Goal: Book appointment/travel/reservation

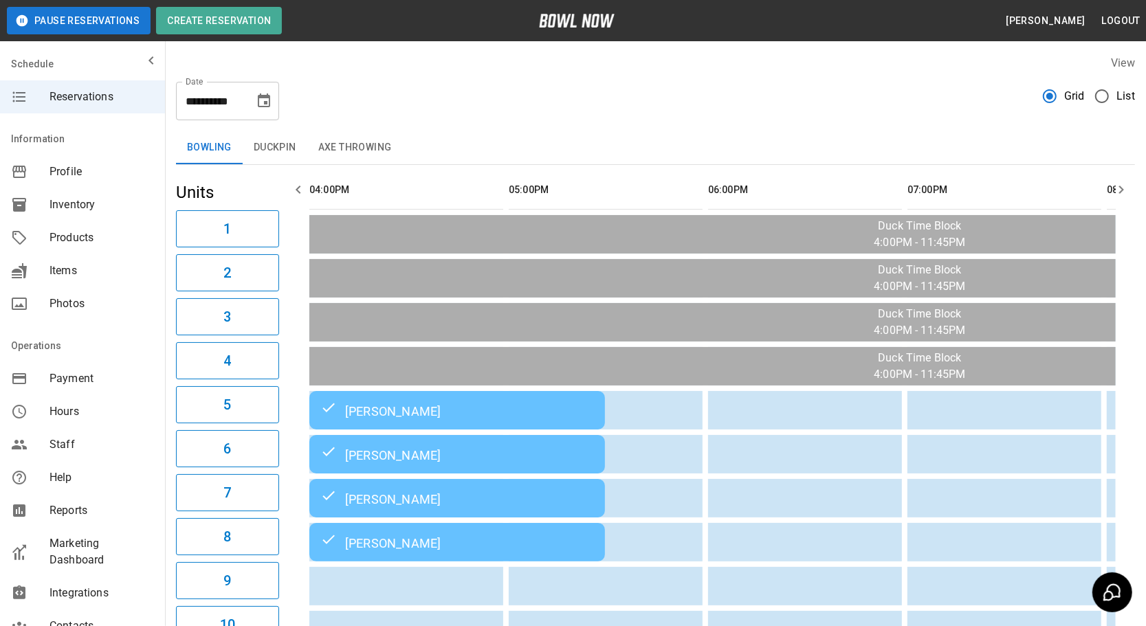
drag, startPoint x: 270, startPoint y: 99, endPoint x: 371, endPoint y: 255, distance: 185.6
click at [270, 99] on icon "Choose date, selected date is Sep 11, 2025" at bounding box center [264, 101] width 17 height 17
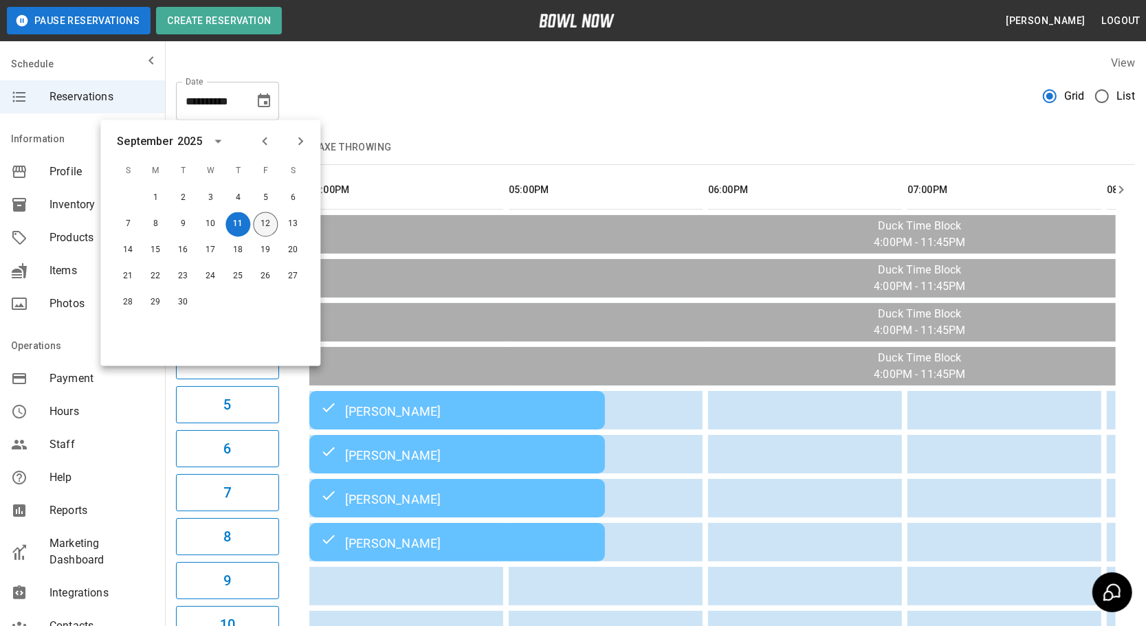
click at [261, 221] on button "12" at bounding box center [265, 224] width 25 height 25
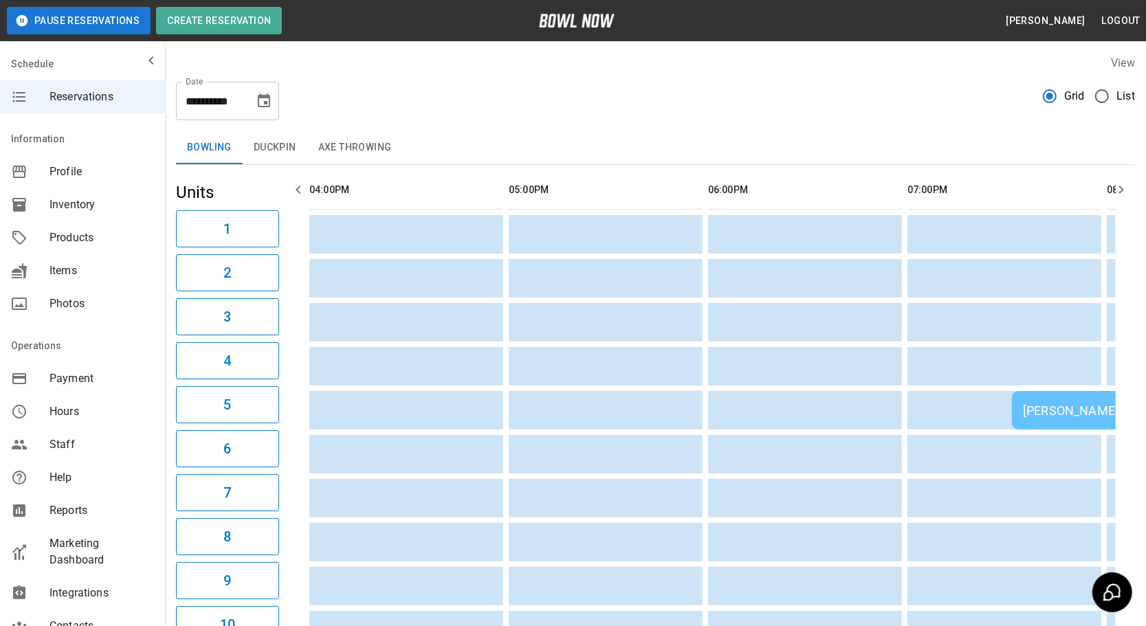
type input "**********"
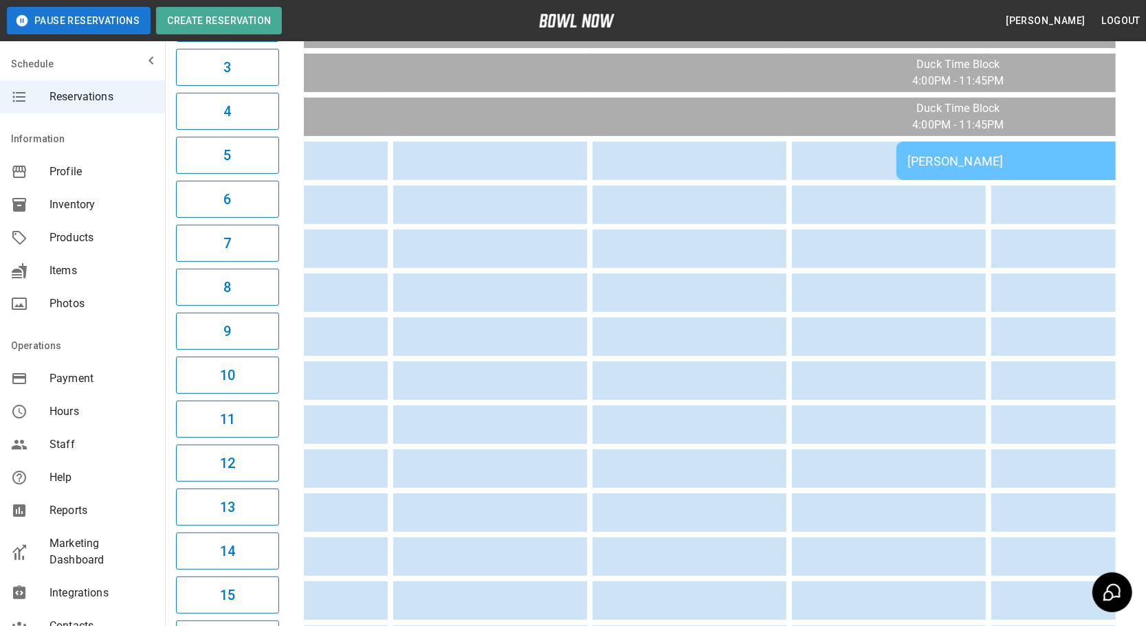
scroll to position [0, 760]
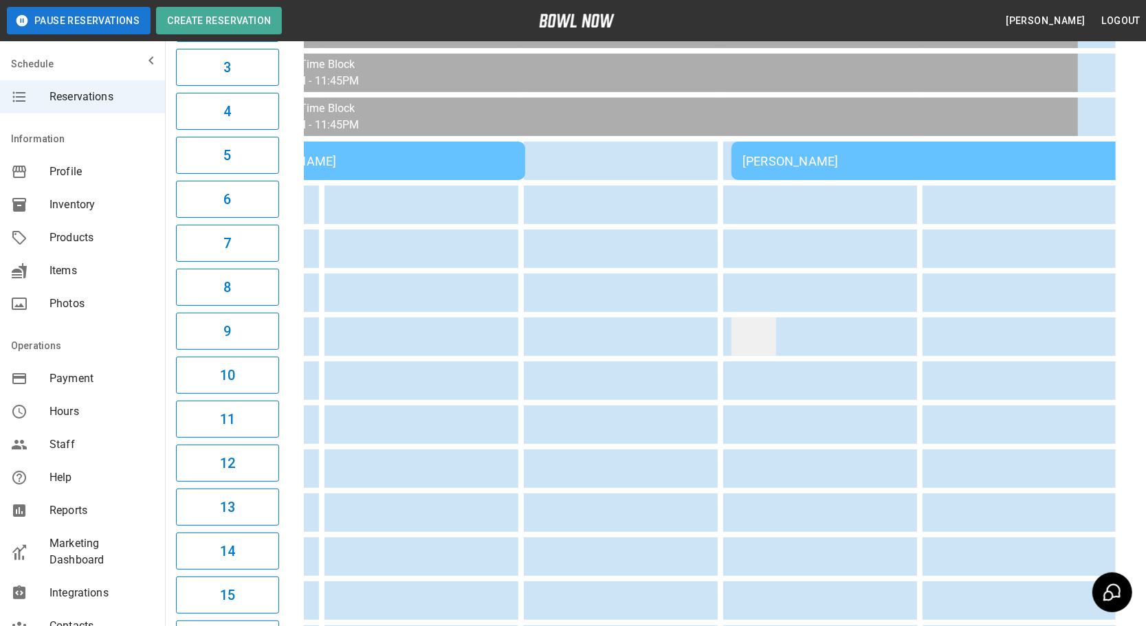
drag, startPoint x: 522, startPoint y: 331, endPoint x: 732, endPoint y: 325, distance: 210.5
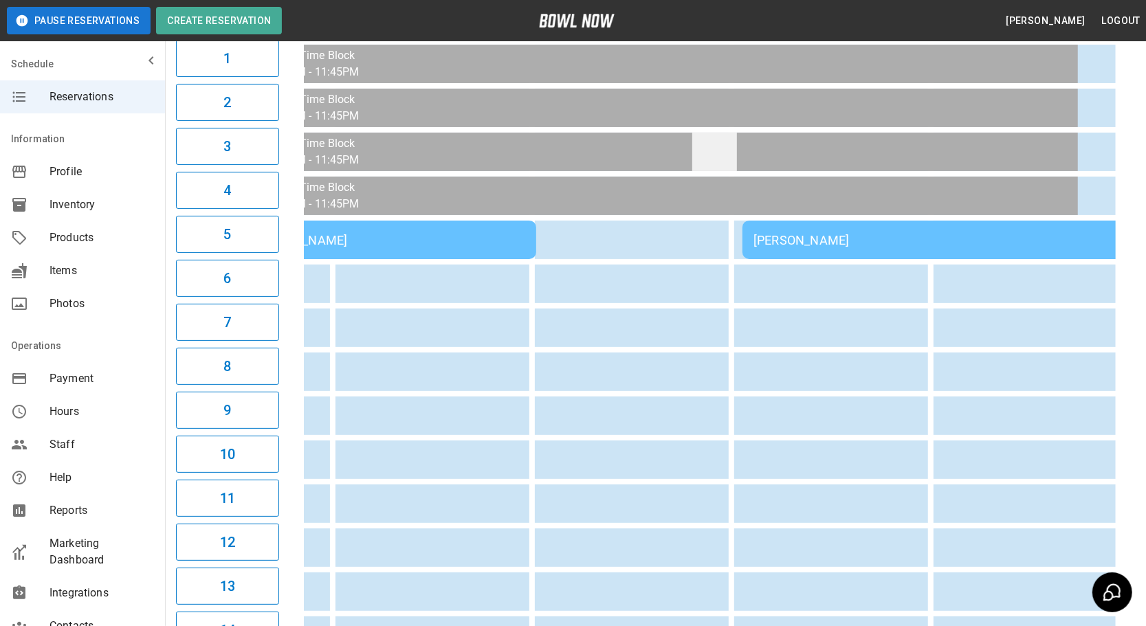
scroll to position [187, 0]
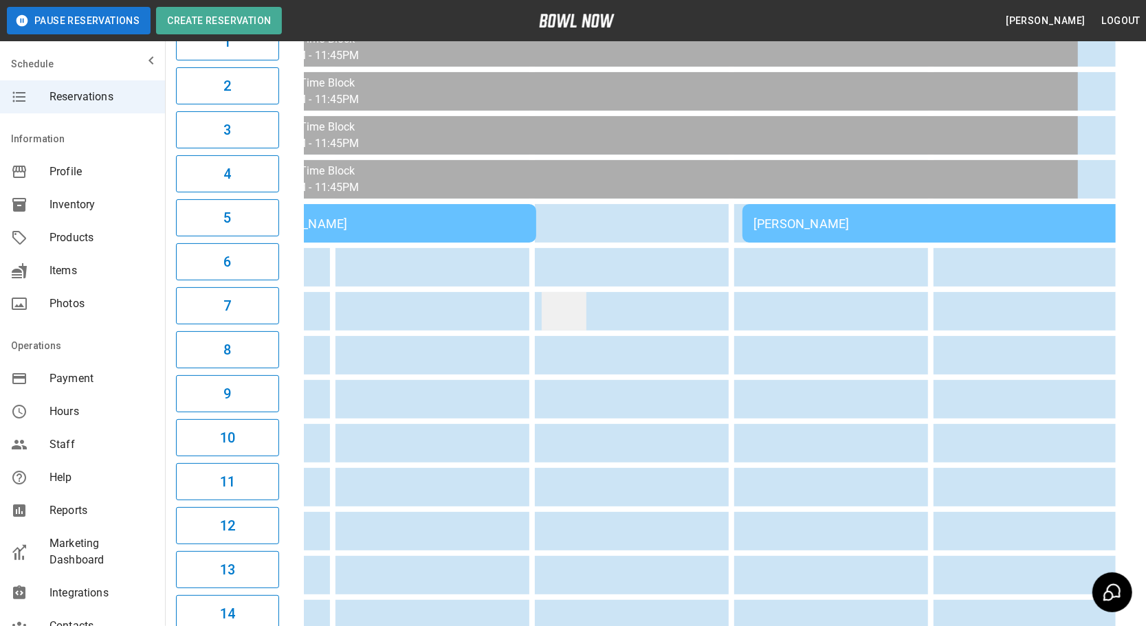
drag, startPoint x: 611, startPoint y: 307, endPoint x: 553, endPoint y: 305, distance: 58.5
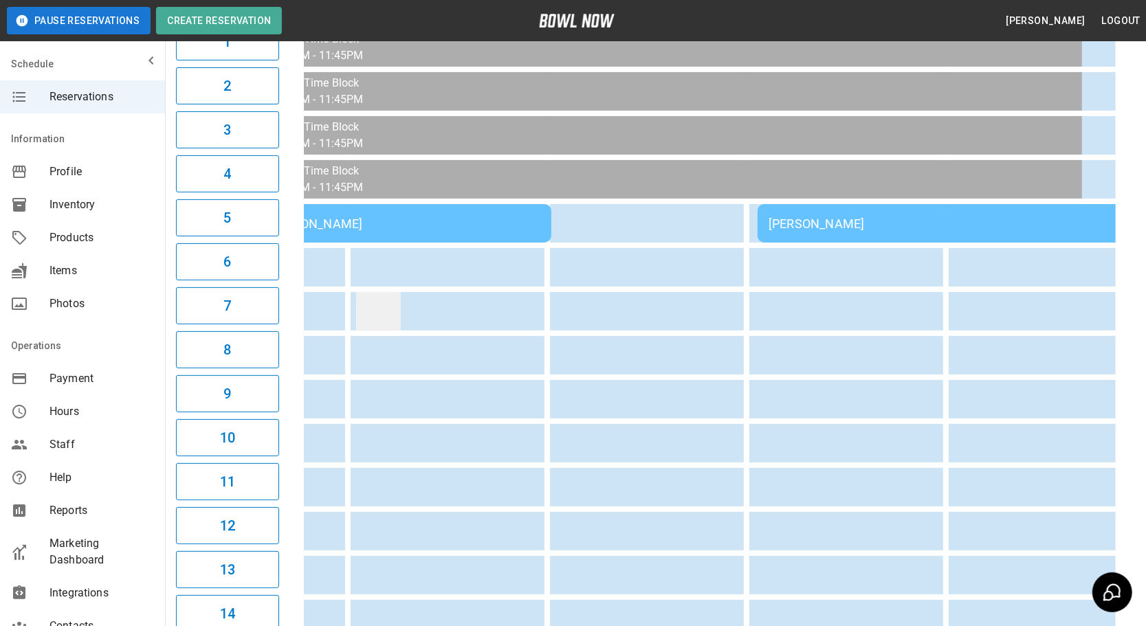
scroll to position [0, 701]
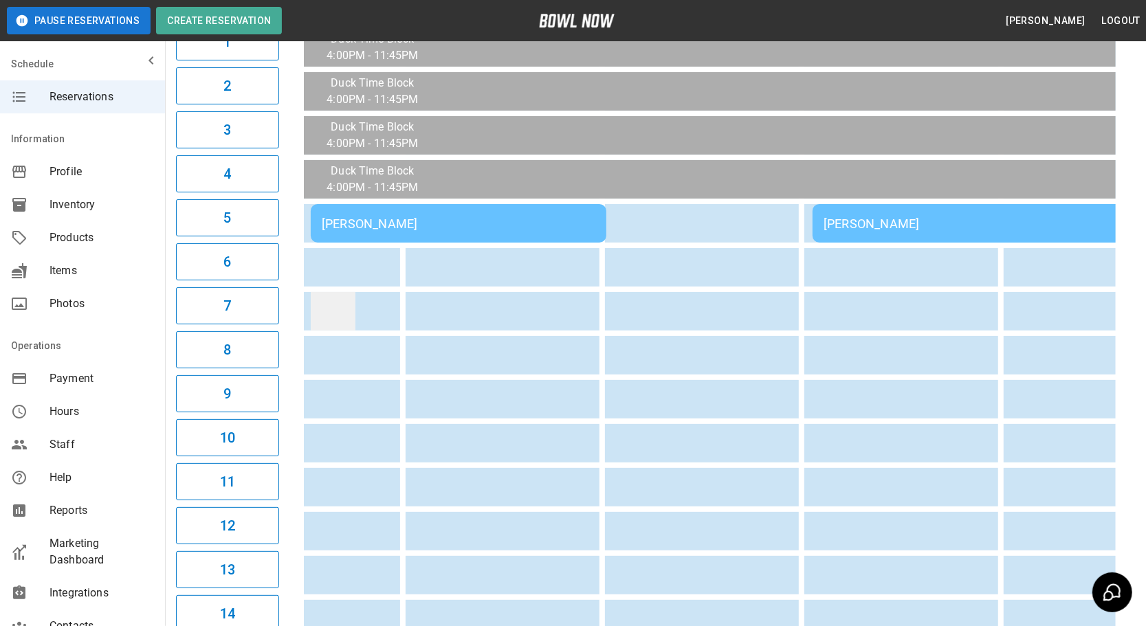
drag, startPoint x: 527, startPoint y: 300, endPoint x: 438, endPoint y: 298, distance: 89.4
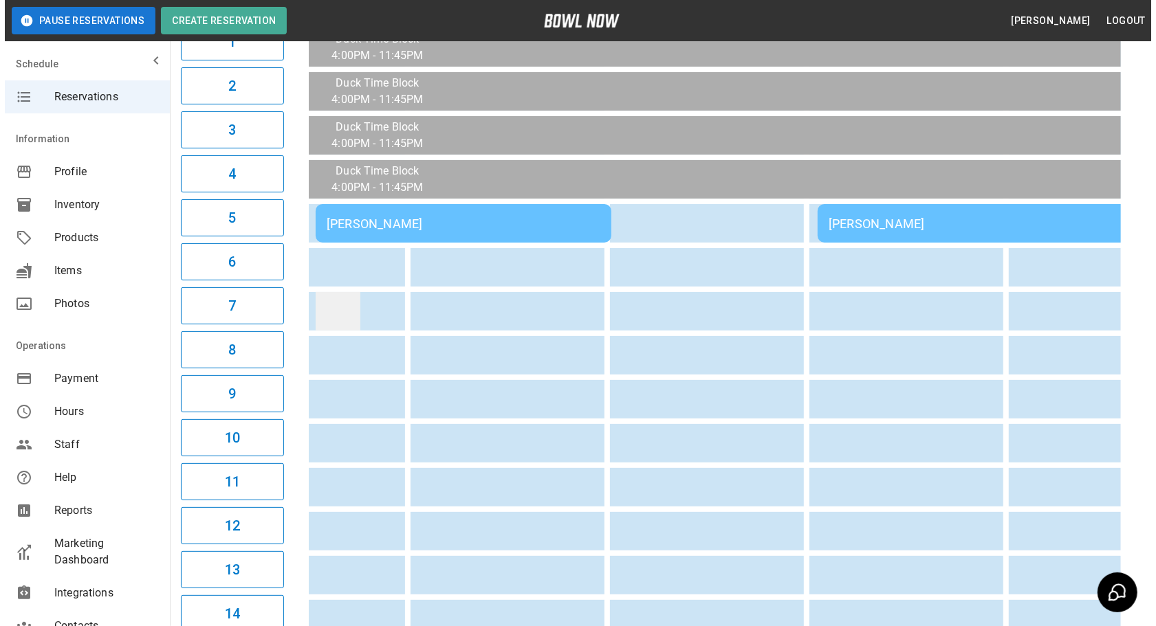
scroll to position [0, 586]
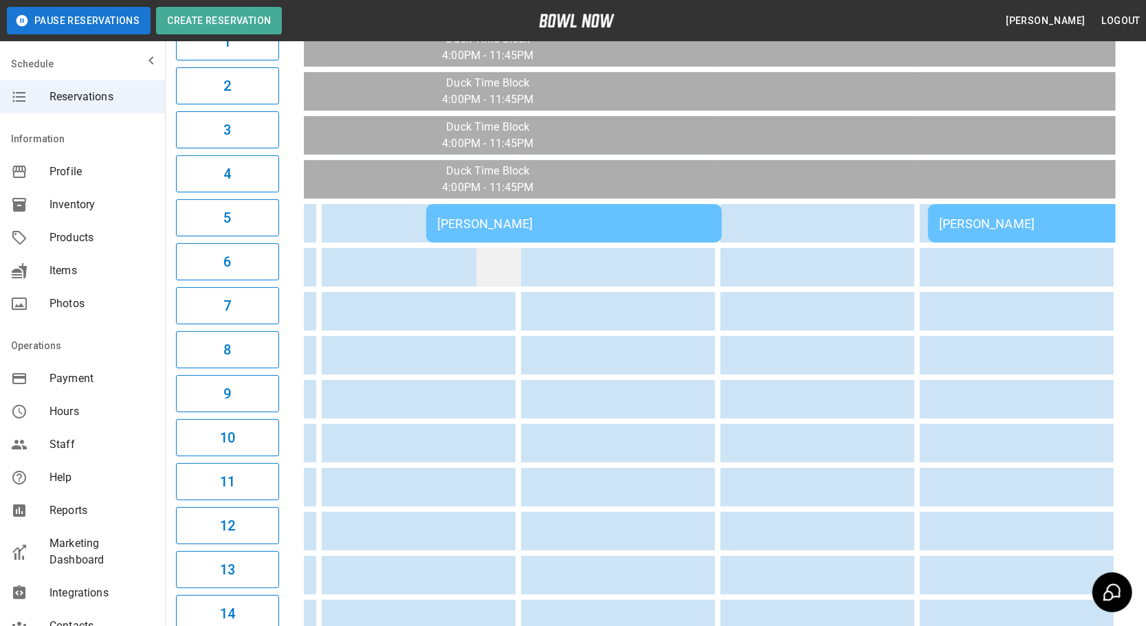
click at [478, 248] on td "sticky table" at bounding box center [499, 267] width 45 height 39
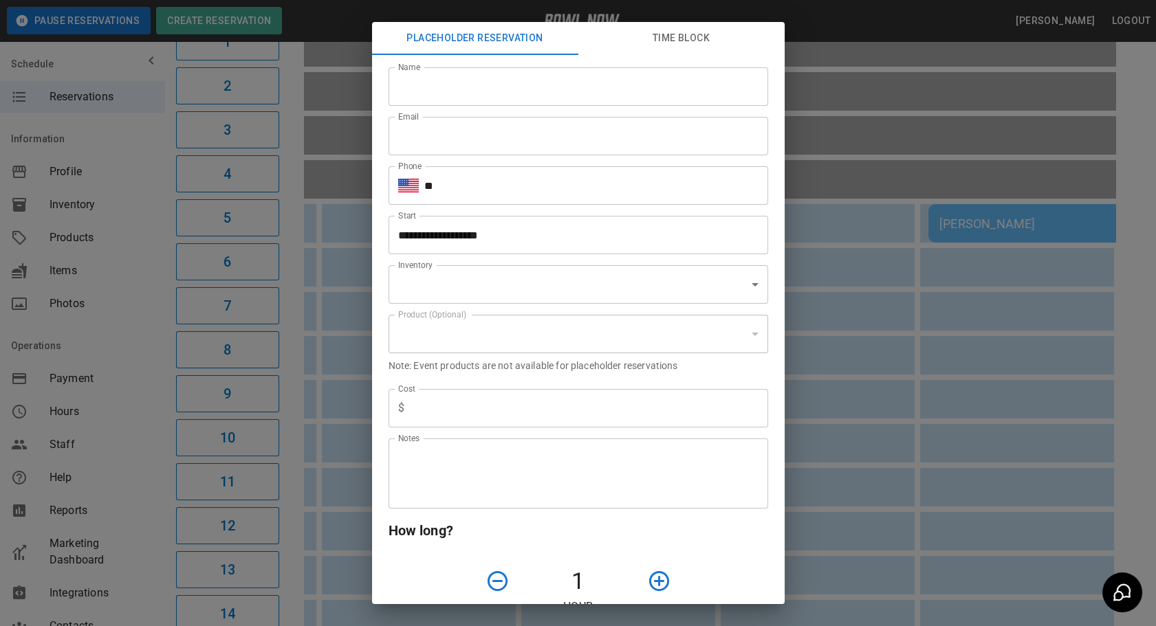
type input "**********"
click at [950, 186] on div "**********" at bounding box center [578, 313] width 1156 height 626
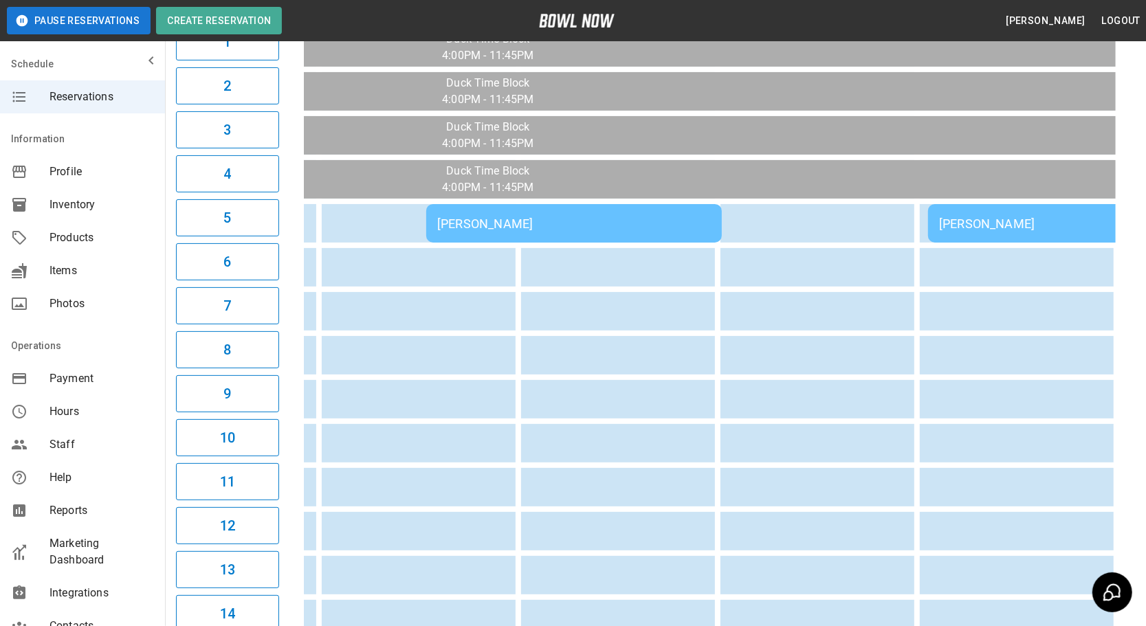
click at [646, 227] on div "[PERSON_NAME]" at bounding box center [574, 224] width 274 height 14
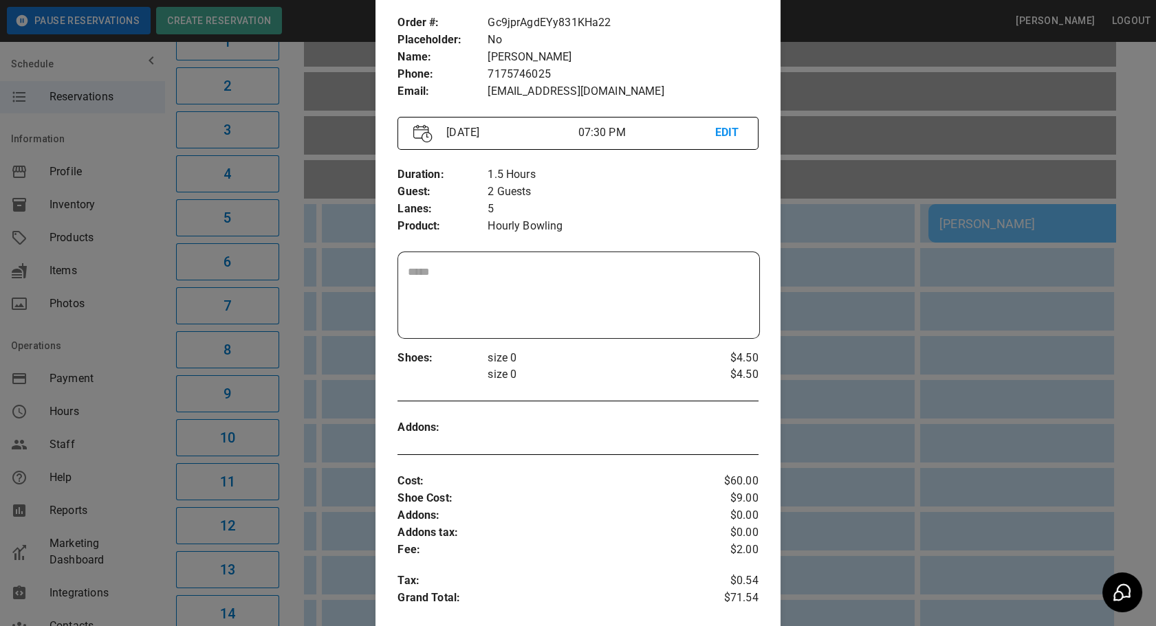
scroll to position [0, 0]
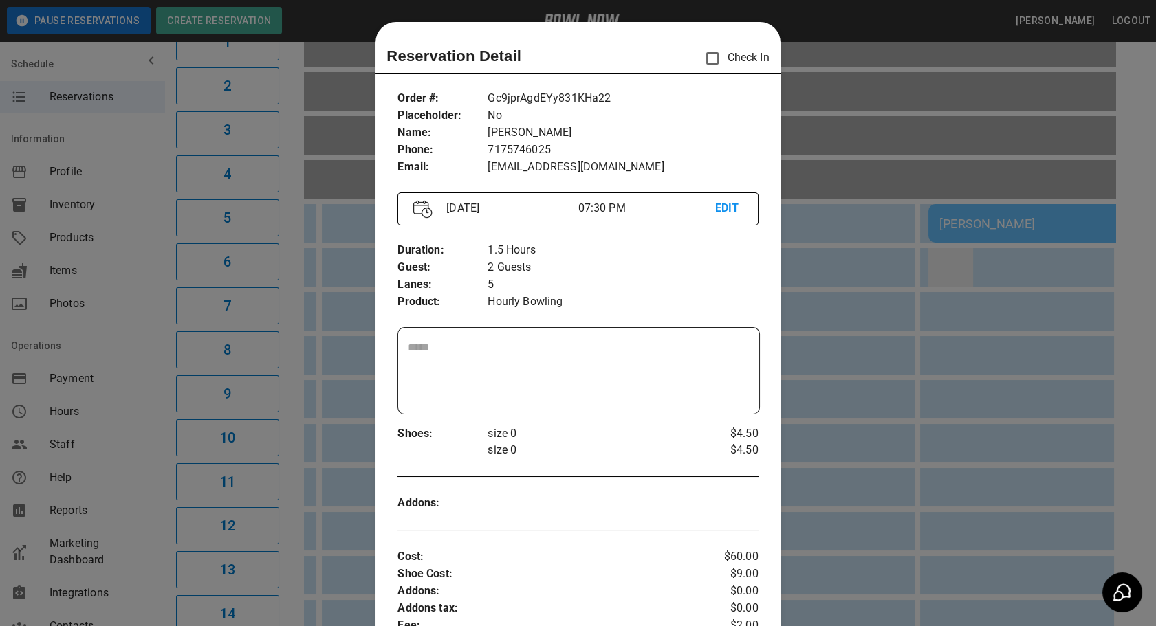
click at [926, 281] on div at bounding box center [578, 313] width 1156 height 626
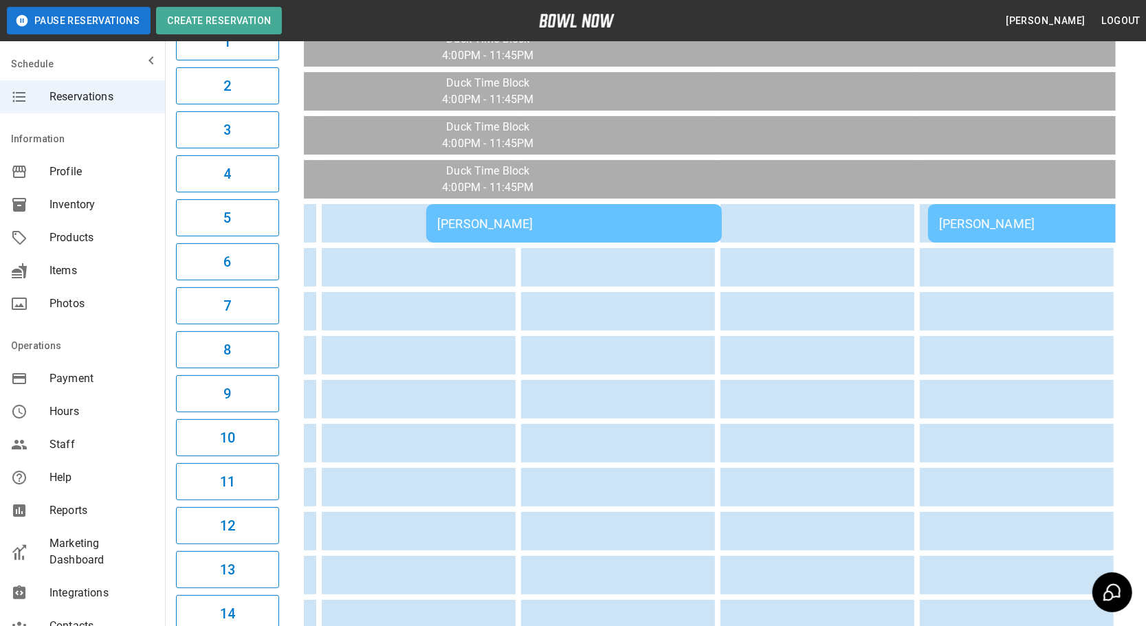
click at [939, 227] on div "[PERSON_NAME]" at bounding box center [1126, 224] width 374 height 14
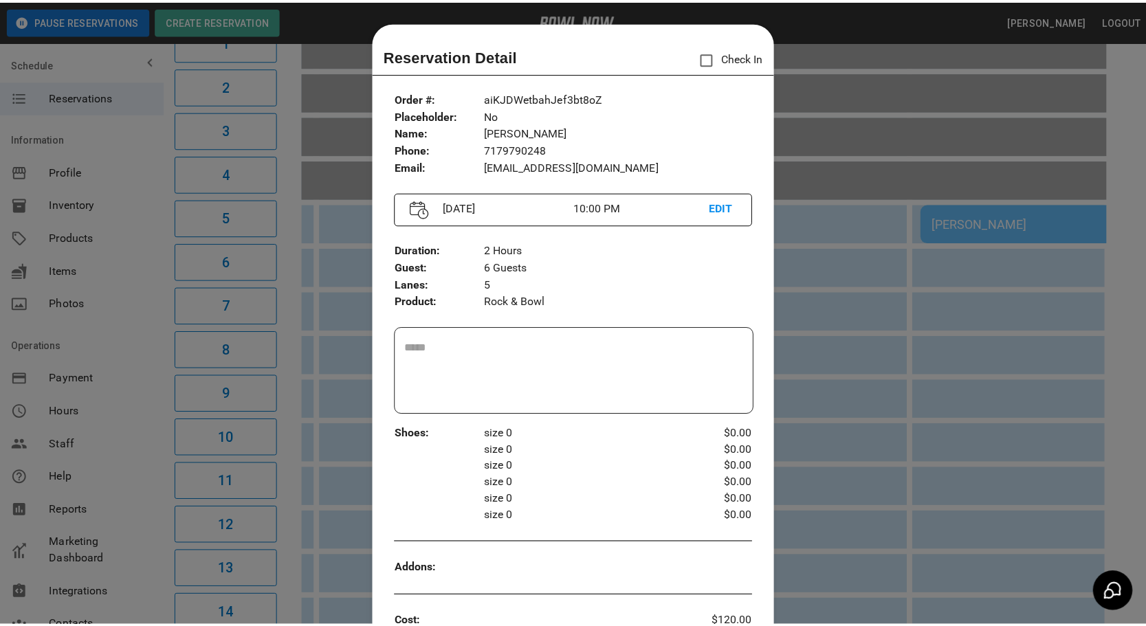
scroll to position [21, 0]
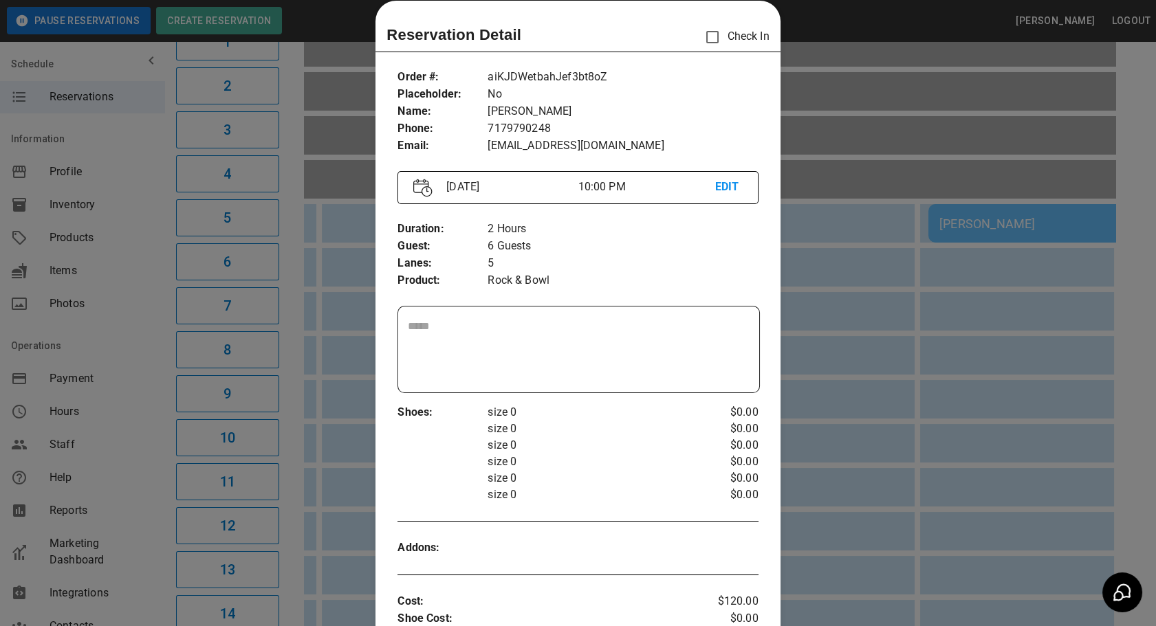
click at [853, 301] on div at bounding box center [578, 313] width 1156 height 626
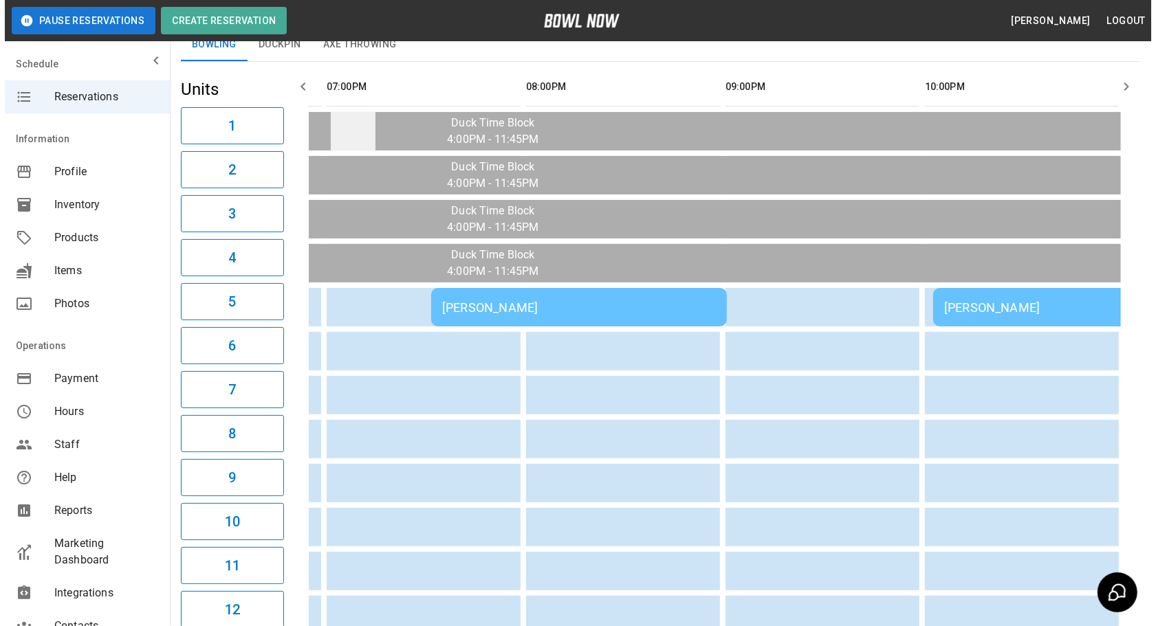
scroll to position [0, 0]
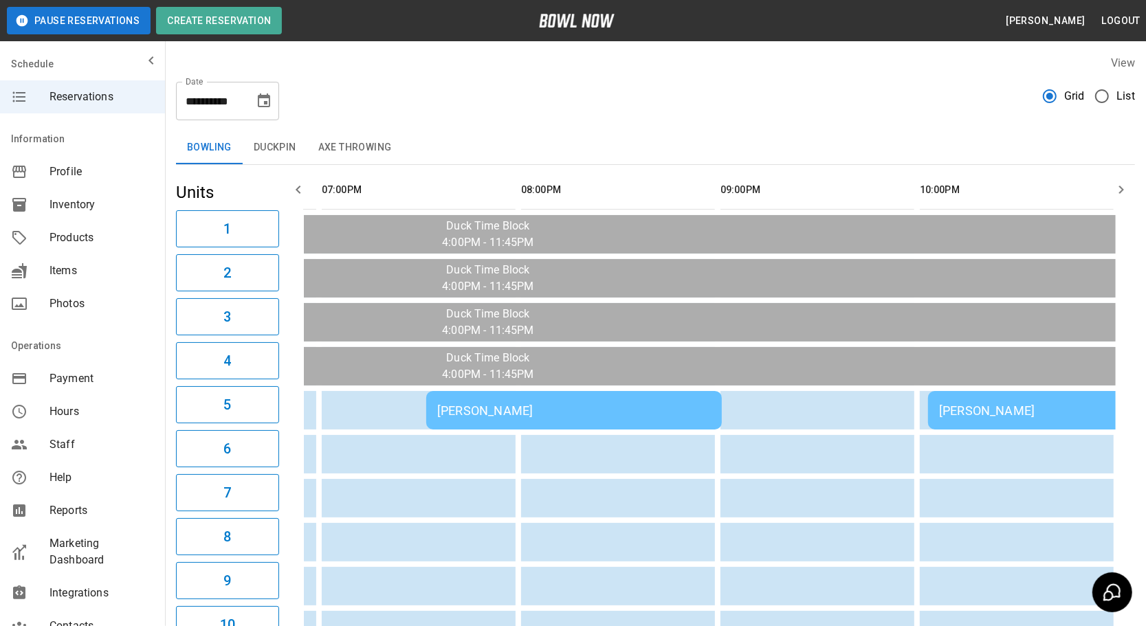
click at [281, 159] on button "Duckpin" at bounding box center [275, 147] width 65 height 33
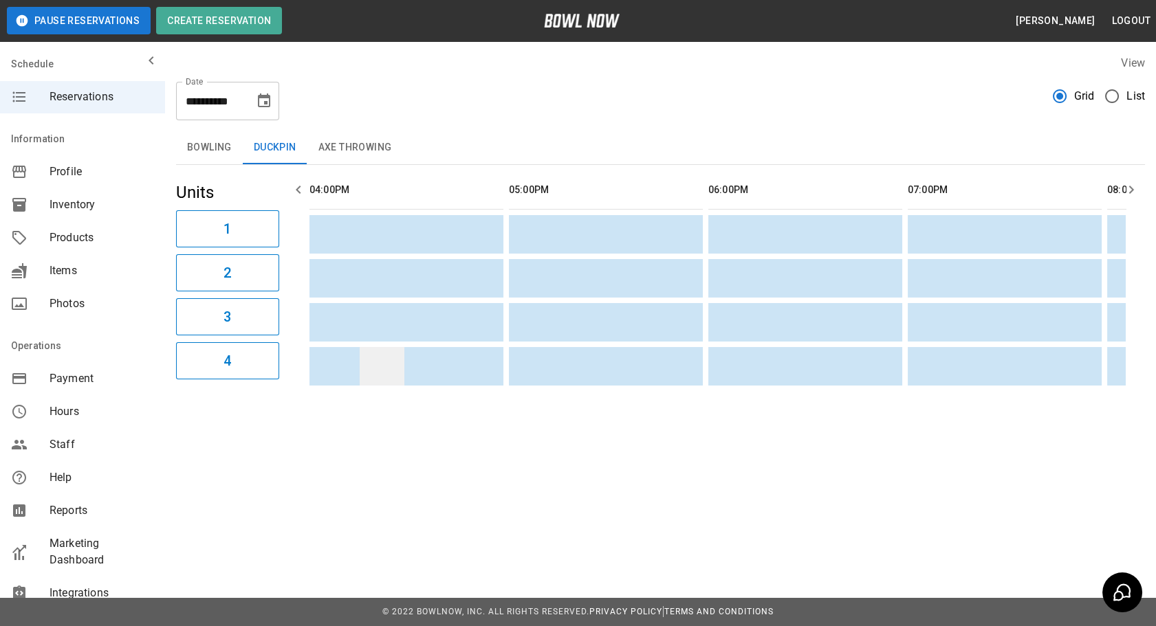
drag, startPoint x: 775, startPoint y: 358, endPoint x: 379, endPoint y: 351, distance: 396.1
click at [344, 146] on button "Axe Throwing" at bounding box center [355, 147] width 96 height 33
drag, startPoint x: 428, startPoint y: 257, endPoint x: 247, endPoint y: 218, distance: 185.0
click at [263, 153] on button "Duckpin" at bounding box center [275, 147] width 65 height 33
drag, startPoint x: 499, startPoint y: 281, endPoint x: 226, endPoint y: 166, distance: 295.2
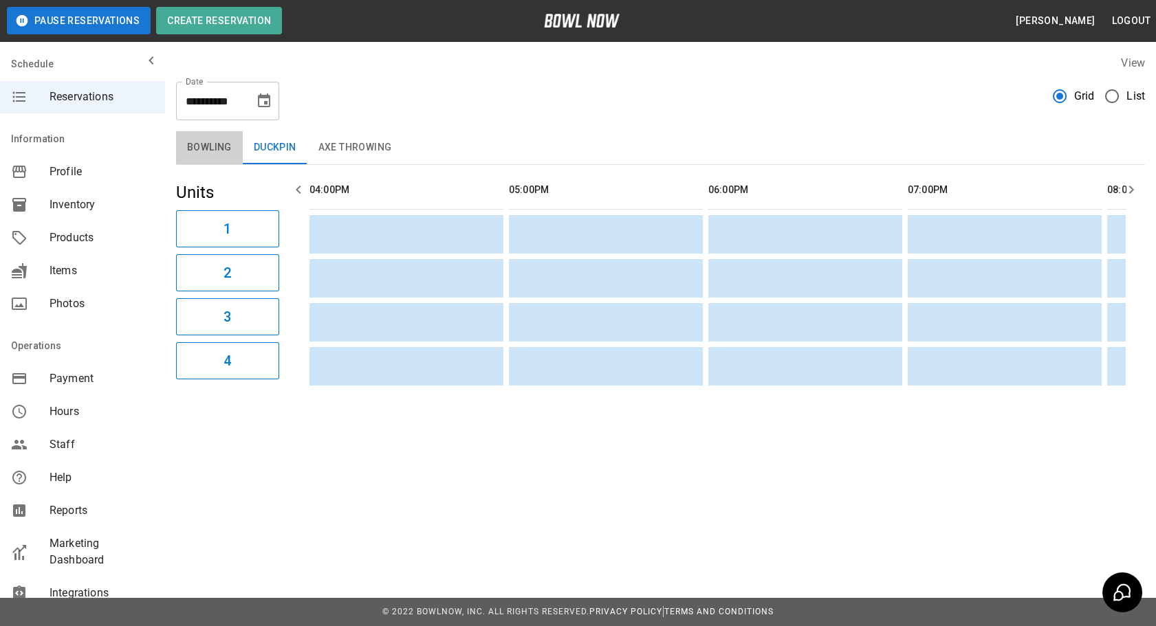
click at [229, 149] on button "Bowling" at bounding box center [209, 147] width 67 height 33
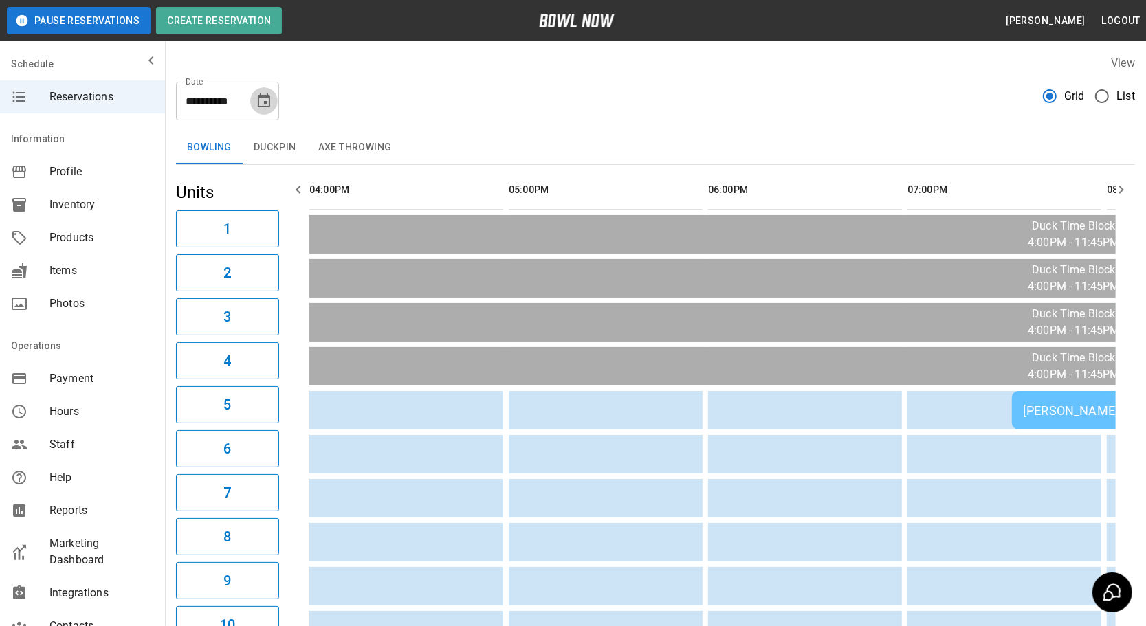
click at [262, 107] on icon "Choose date, selected date is Sep 12, 2025" at bounding box center [264, 101] width 12 height 14
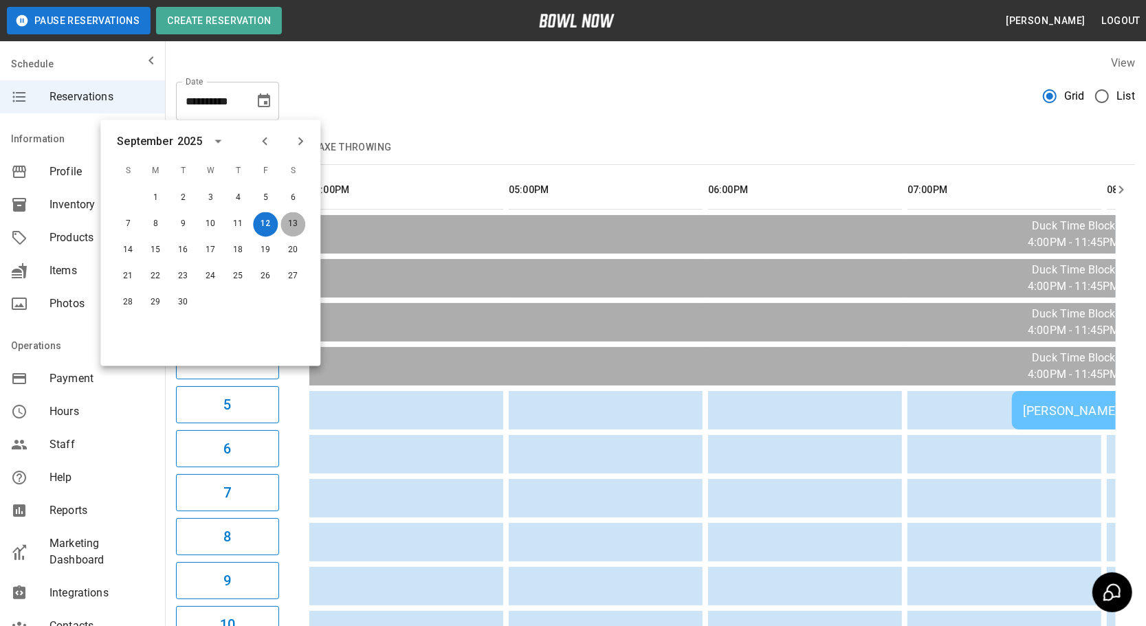
click at [289, 220] on button "13" at bounding box center [293, 224] width 25 height 25
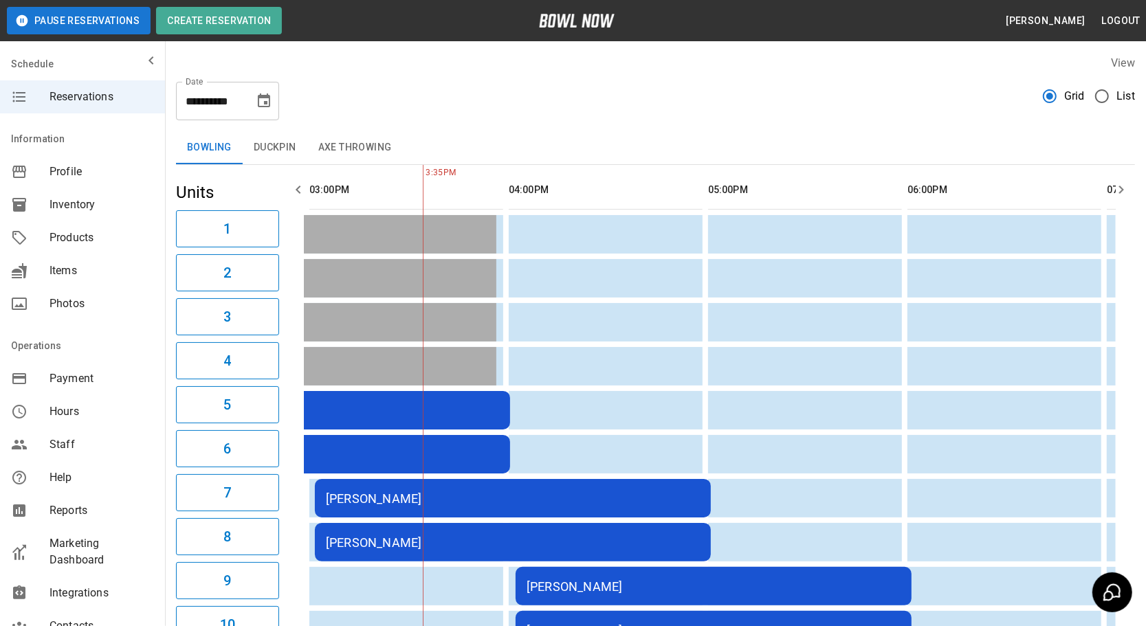
click at [330, 146] on button "Axe Throwing" at bounding box center [355, 147] width 96 height 33
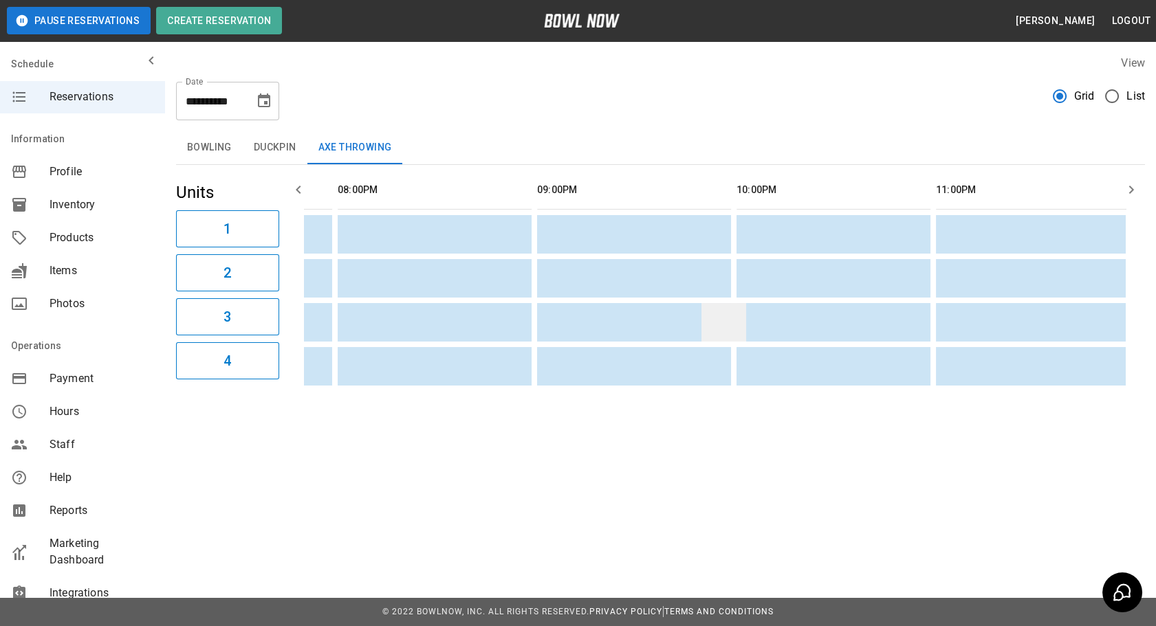
drag, startPoint x: 488, startPoint y: 325, endPoint x: 684, endPoint y: 318, distance: 196.8
click at [199, 151] on button "Bowling" at bounding box center [209, 147] width 67 height 33
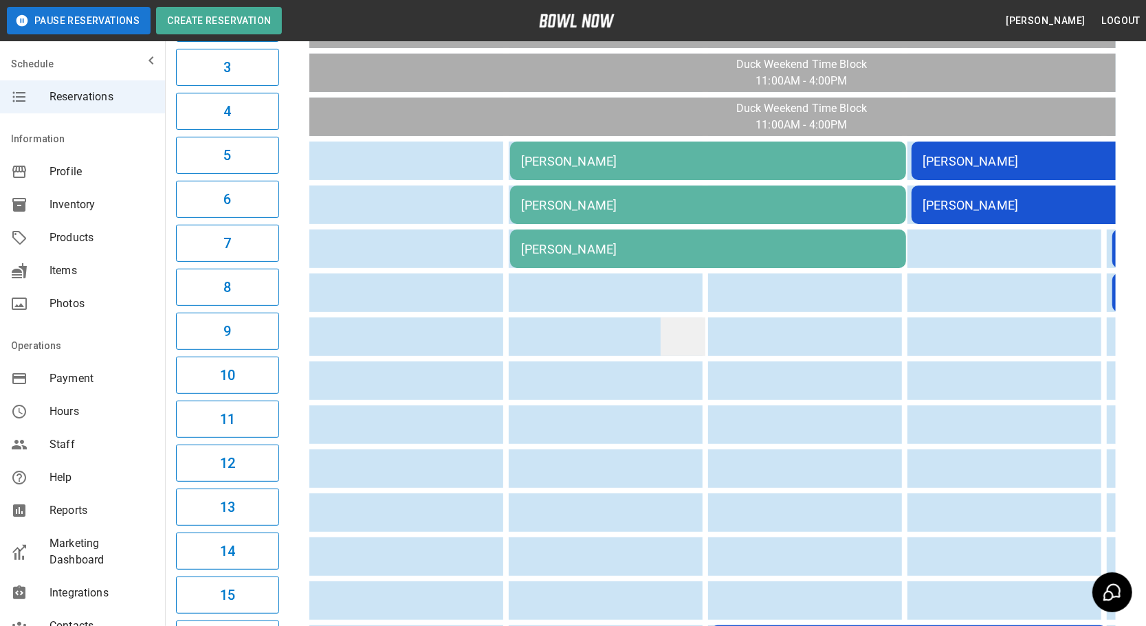
drag, startPoint x: 616, startPoint y: 322, endPoint x: 371, endPoint y: 325, distance: 245.5
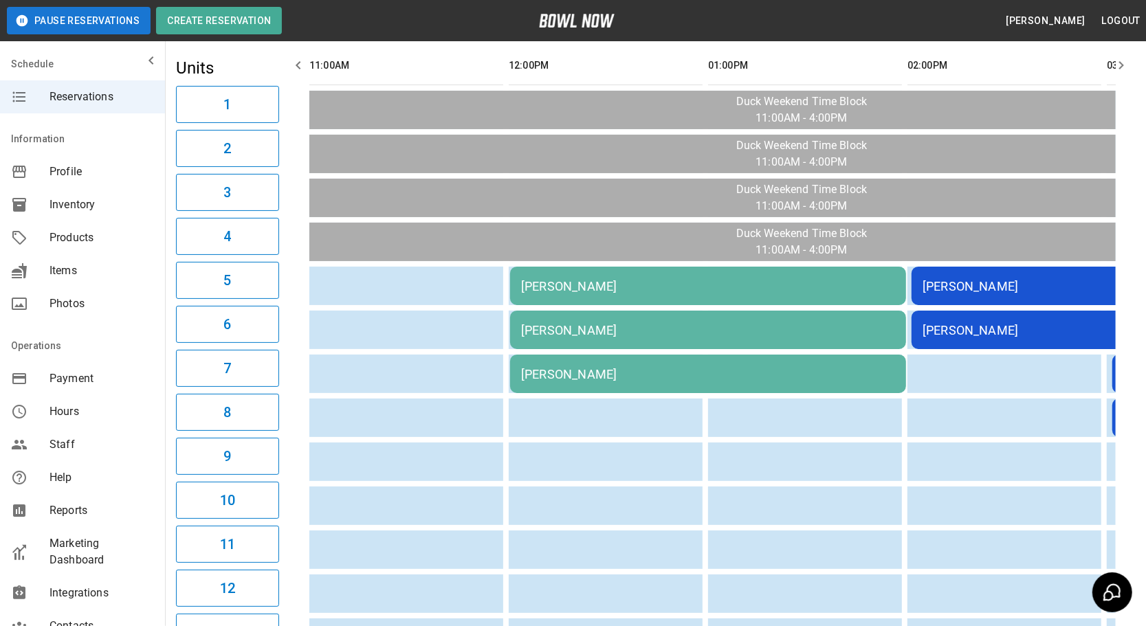
click at [523, 289] on div "[PERSON_NAME]" at bounding box center [708, 286] width 374 height 14
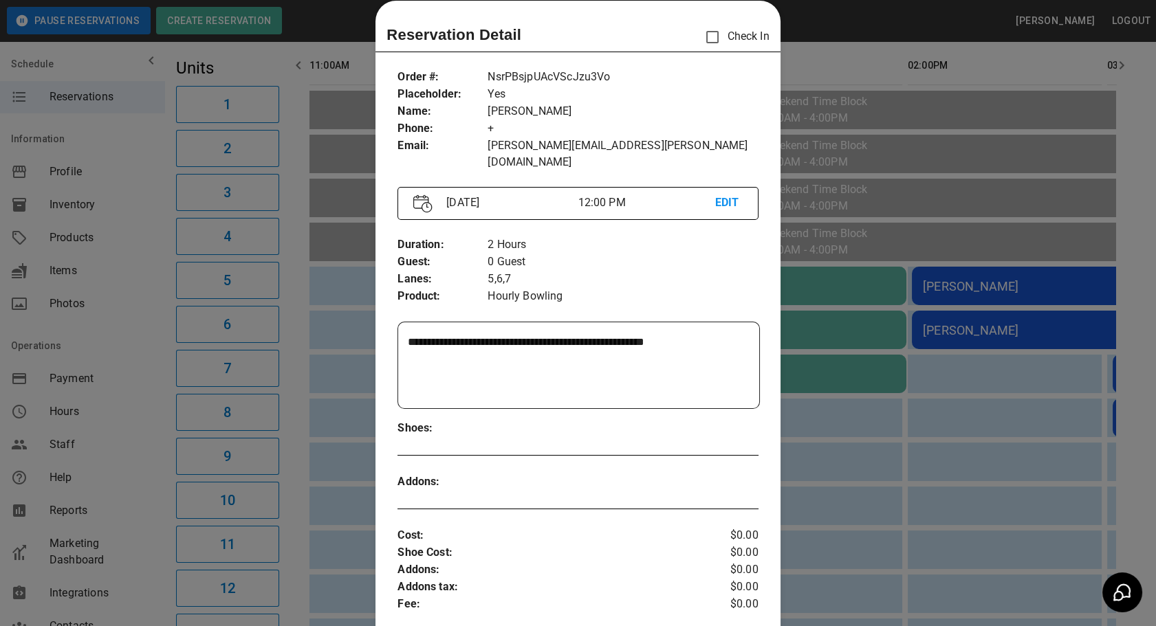
click at [820, 459] on div at bounding box center [578, 313] width 1156 height 626
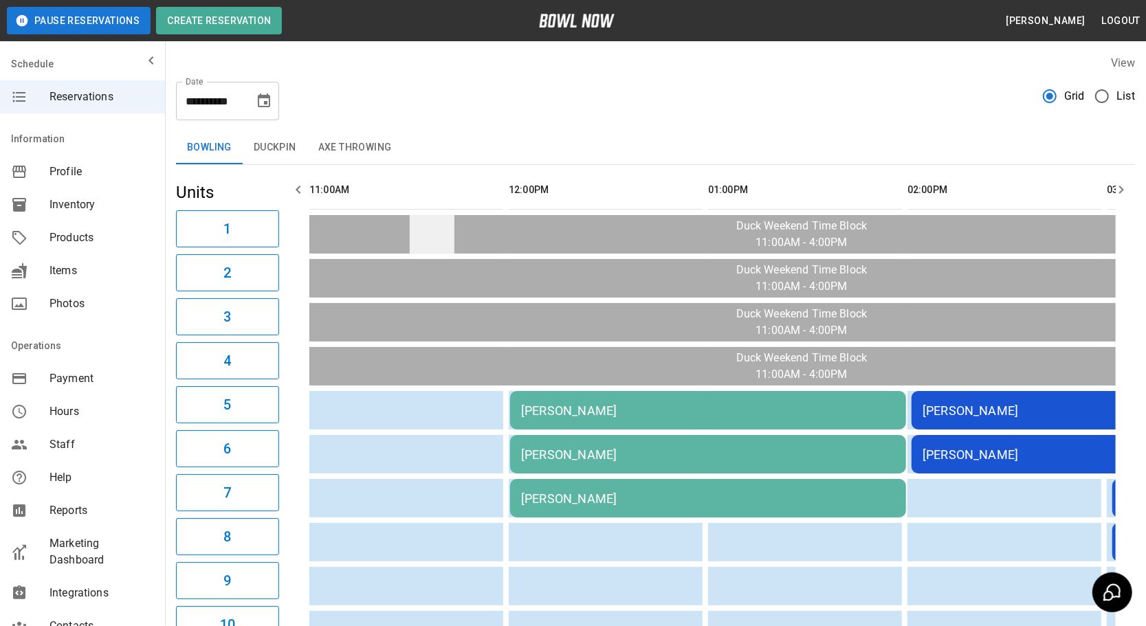
drag, startPoint x: 325, startPoint y: 140, endPoint x: 429, endPoint y: 242, distance: 145.9
click at [325, 141] on button "Axe Throwing" at bounding box center [355, 147] width 96 height 33
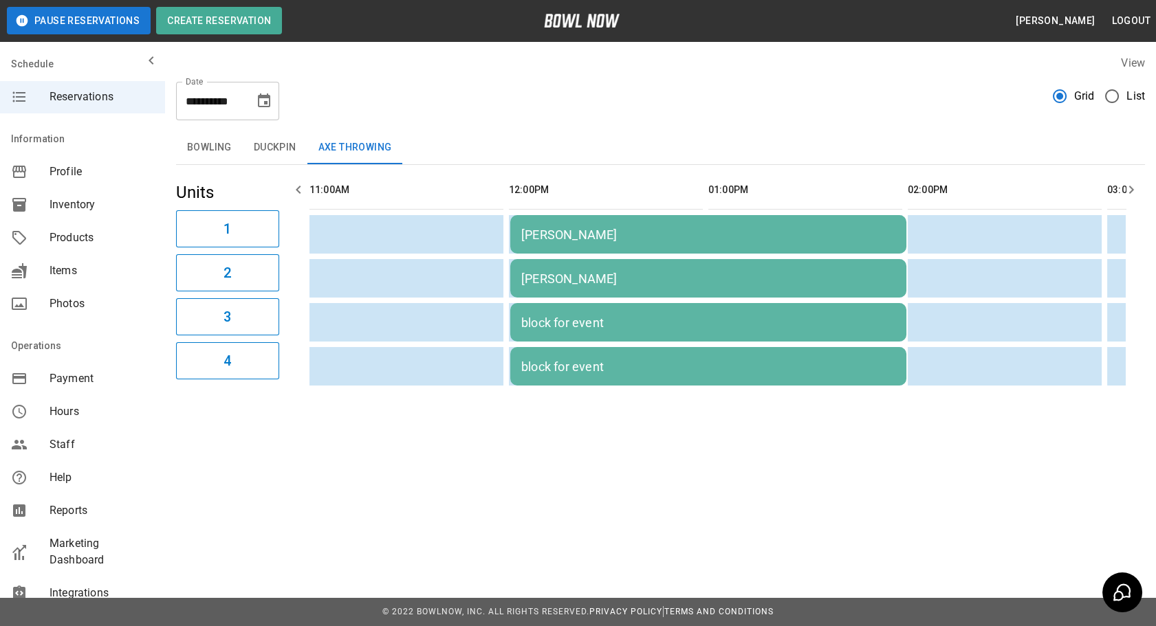
click at [270, 146] on button "Duckpin" at bounding box center [275, 147] width 65 height 33
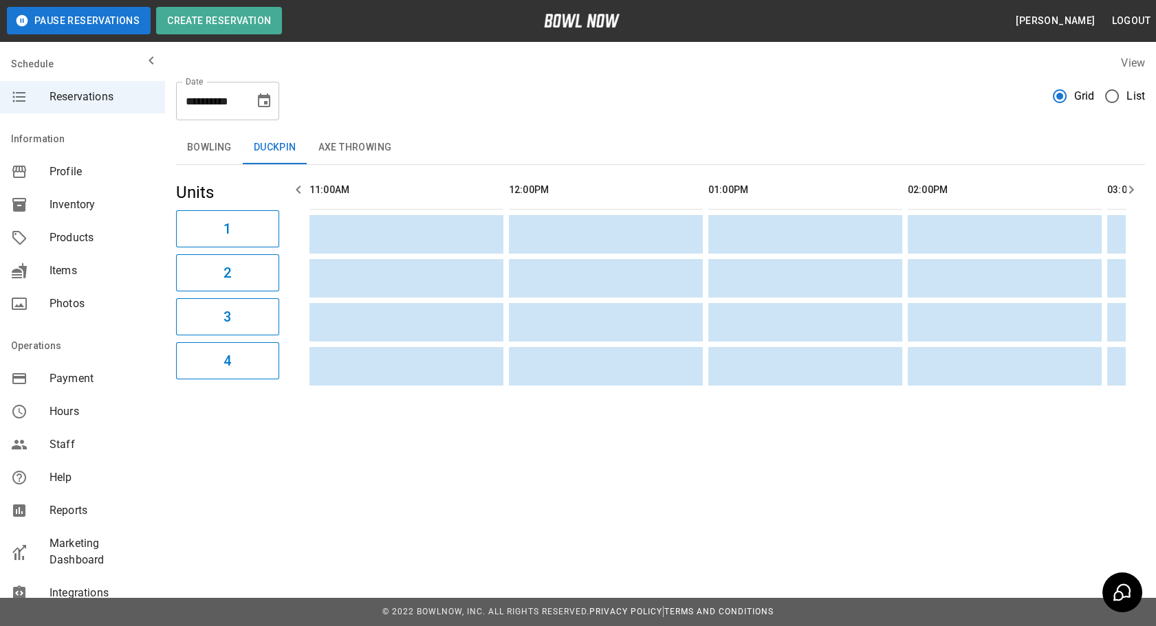
drag, startPoint x: 412, startPoint y: 308, endPoint x: 215, endPoint y: 292, distance: 198.0
click at [210, 145] on button "Bowling" at bounding box center [209, 147] width 67 height 33
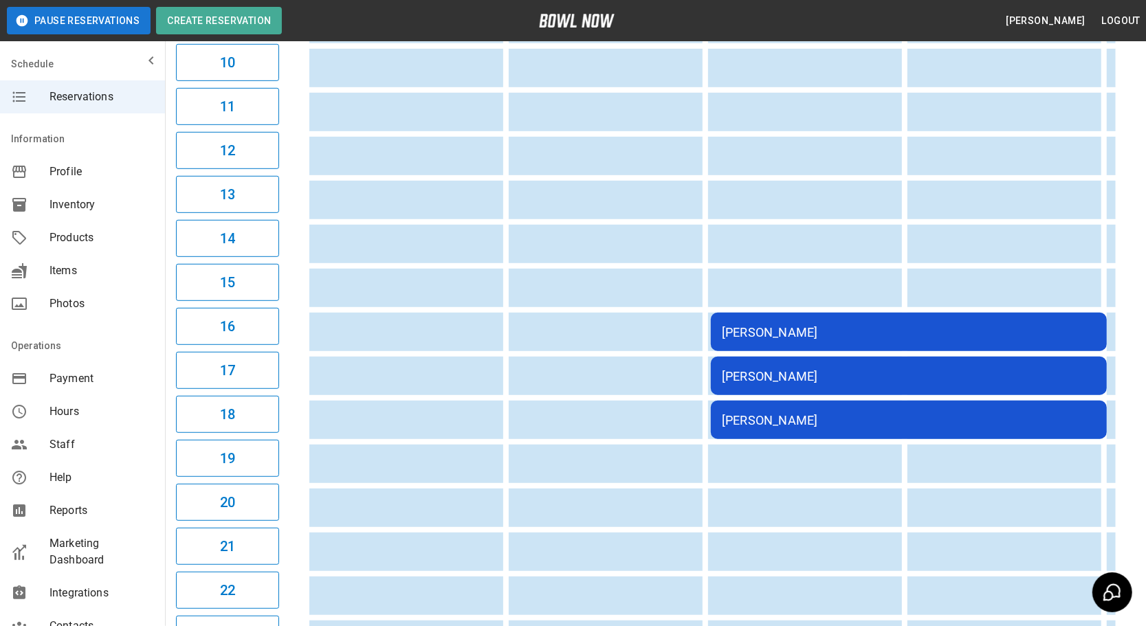
click at [729, 369] on div "[PERSON_NAME]" at bounding box center [909, 376] width 374 height 14
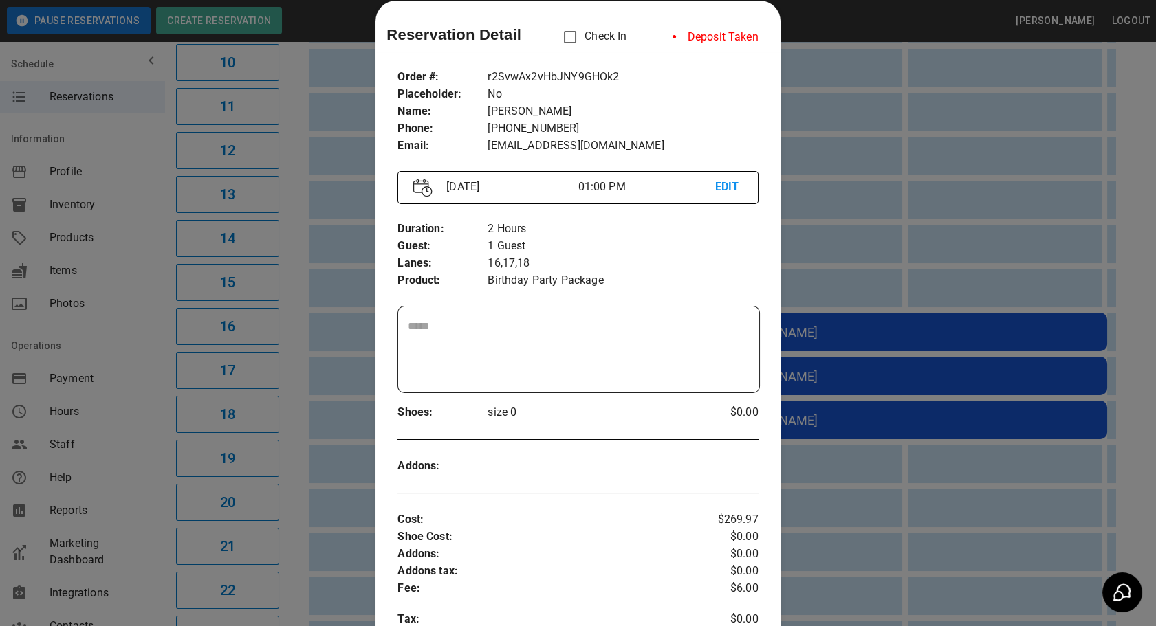
click at [791, 469] on div at bounding box center [578, 313] width 1156 height 626
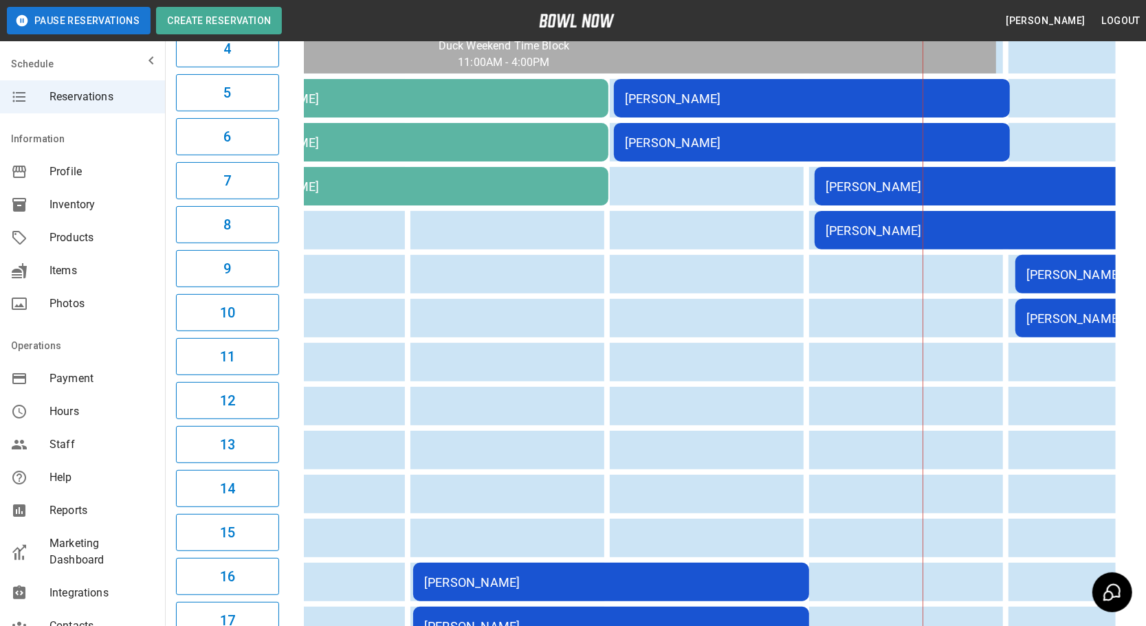
drag, startPoint x: 415, startPoint y: 404, endPoint x: 601, endPoint y: 395, distance: 186.6
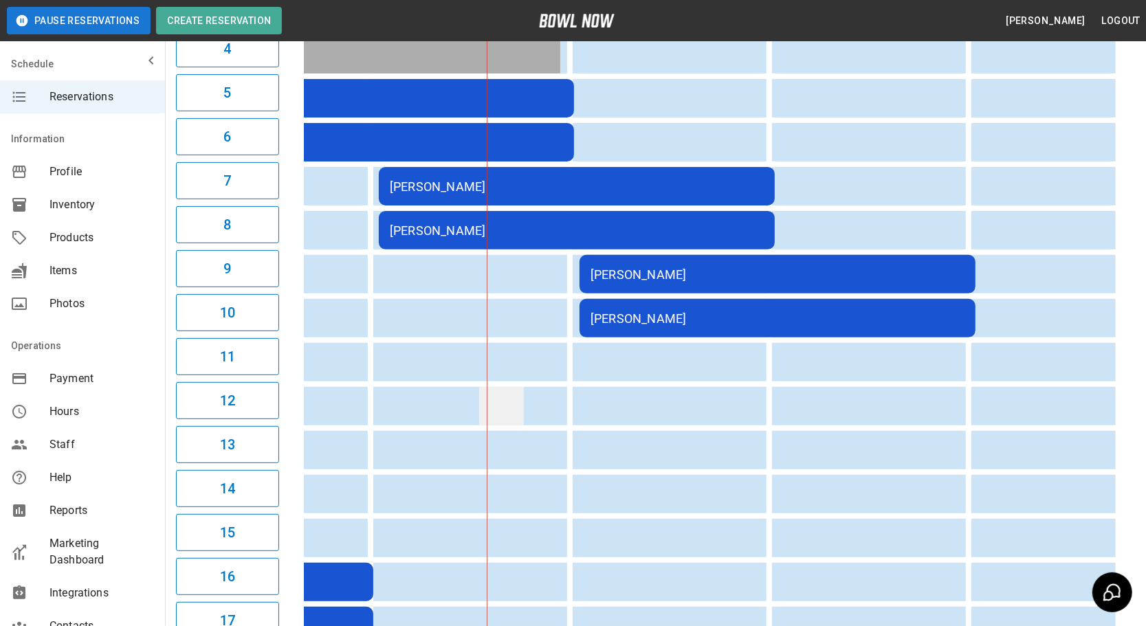
drag, startPoint x: 536, startPoint y: 376, endPoint x: 457, endPoint y: 382, distance: 79.3
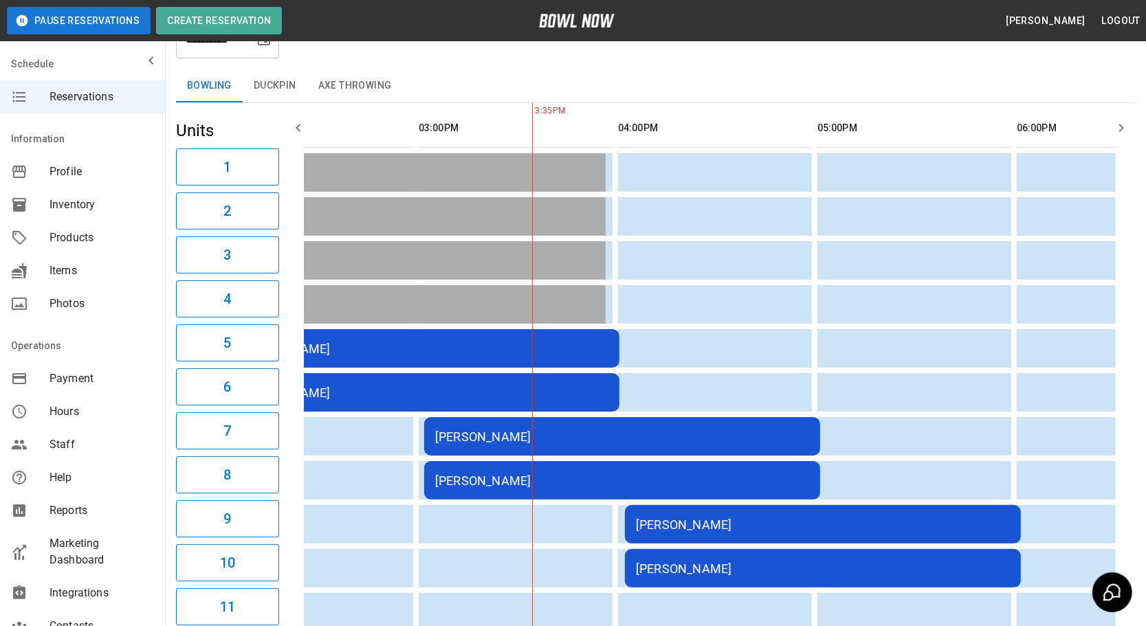
click at [443, 354] on td "[PERSON_NAME]" at bounding box center [421, 348] width 396 height 39
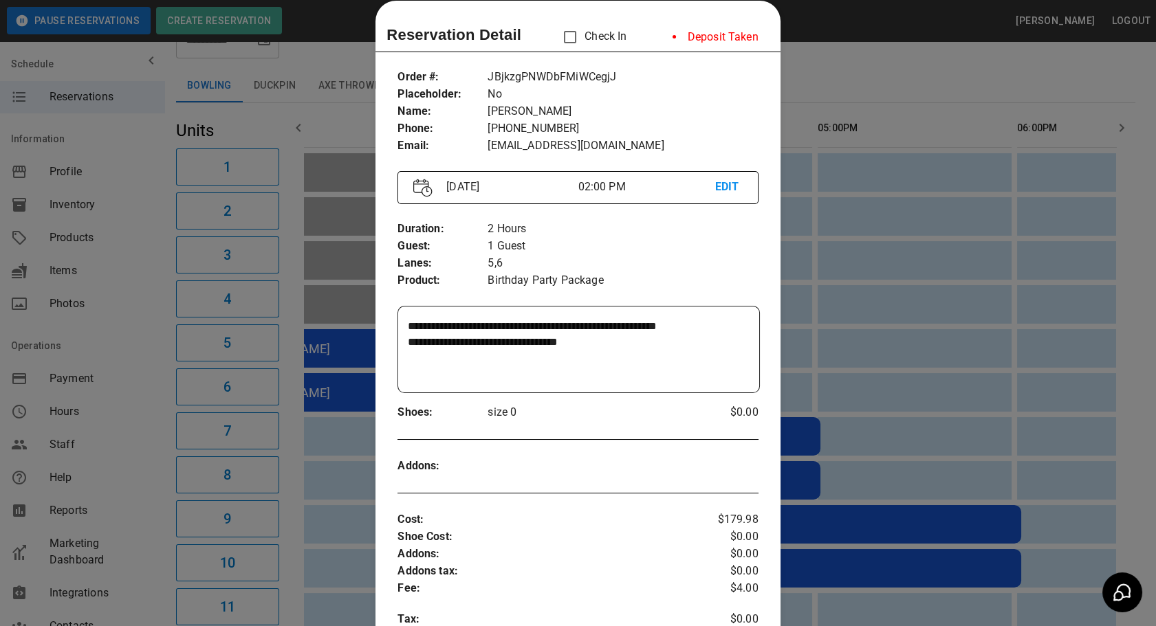
click at [864, 340] on div at bounding box center [578, 313] width 1156 height 626
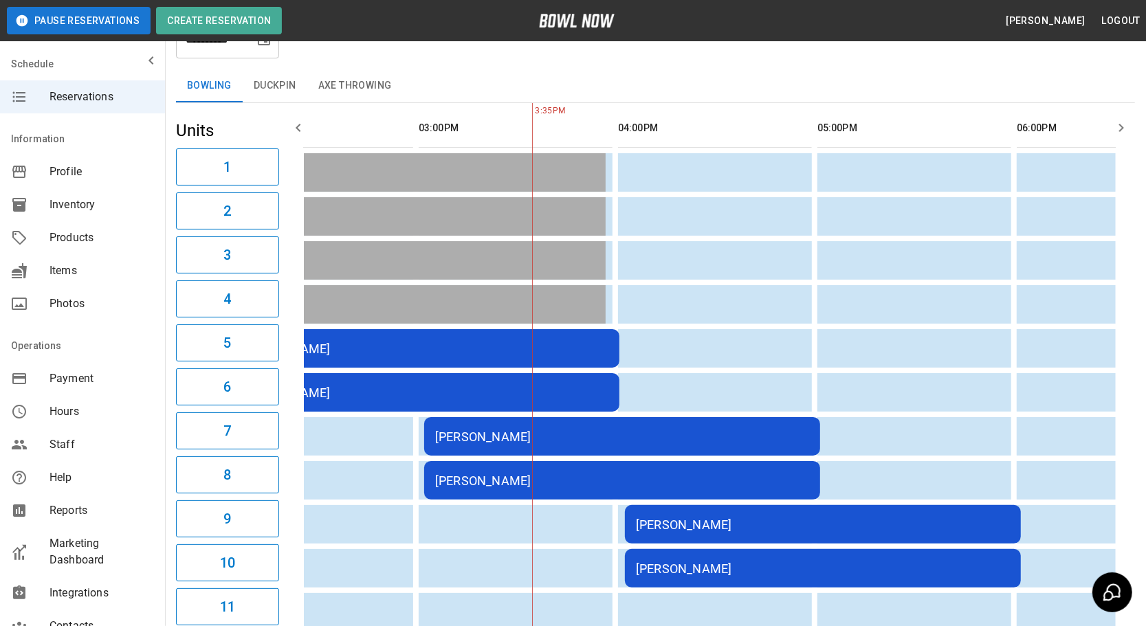
click at [702, 417] on td "[PERSON_NAME]" at bounding box center [622, 436] width 396 height 39
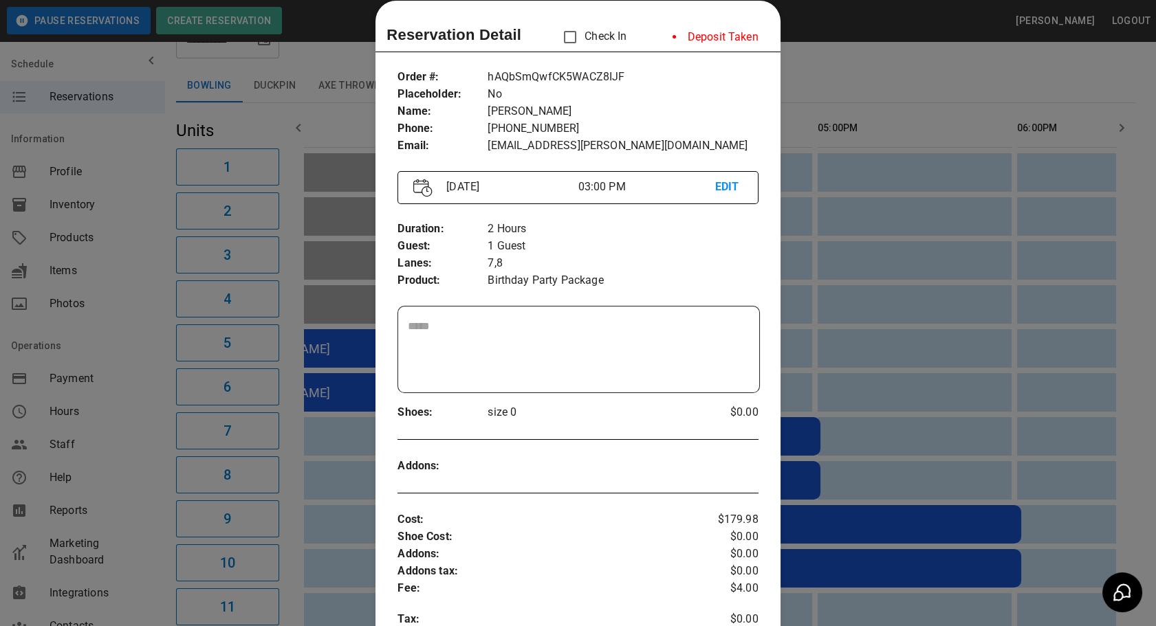
click at [826, 364] on div at bounding box center [578, 313] width 1156 height 626
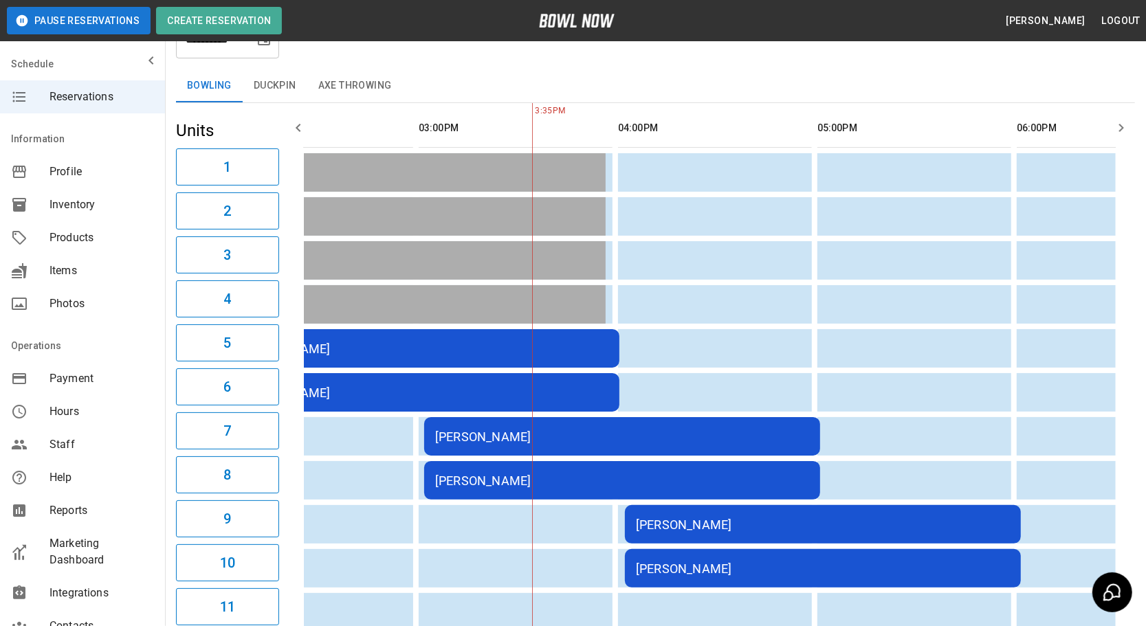
click at [562, 351] on div "[PERSON_NAME]" at bounding box center [421, 349] width 374 height 14
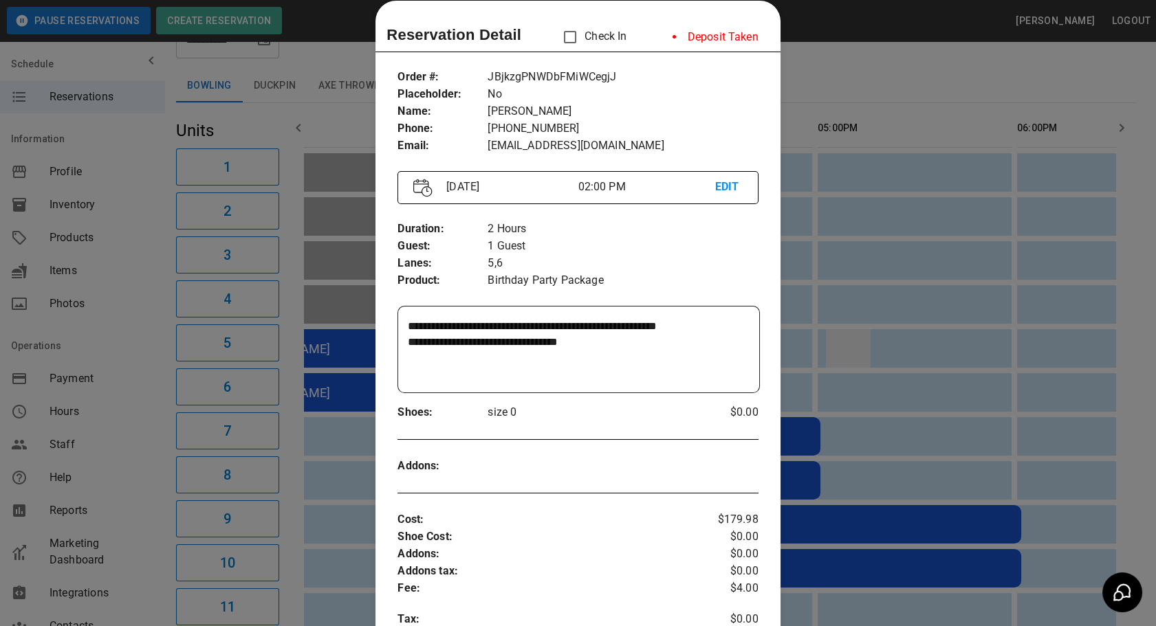
click at [873, 362] on div at bounding box center [578, 313] width 1156 height 626
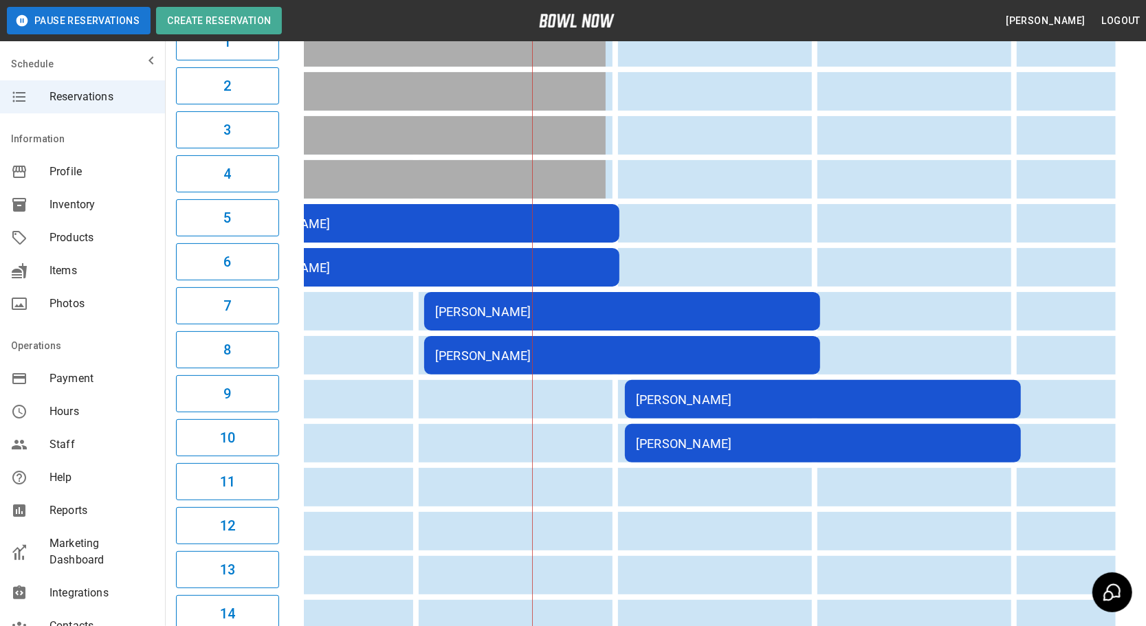
click at [776, 380] on td "[PERSON_NAME]" at bounding box center [823, 399] width 396 height 39
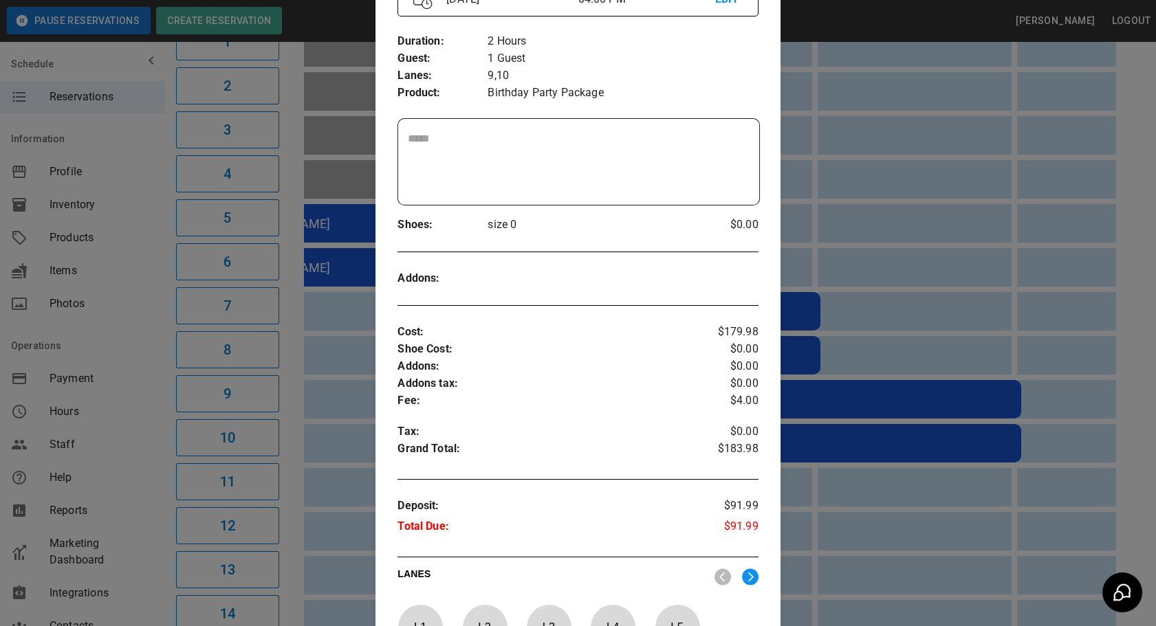
click at [871, 316] on div at bounding box center [578, 313] width 1156 height 626
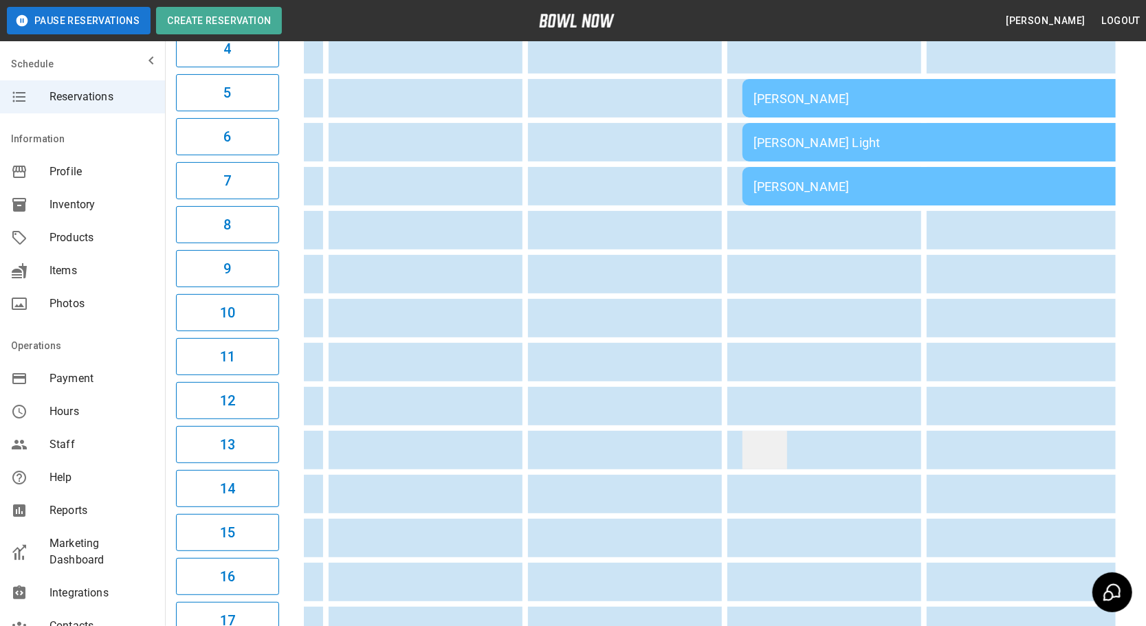
drag, startPoint x: 562, startPoint y: 460, endPoint x: 757, endPoint y: 444, distance: 195.2
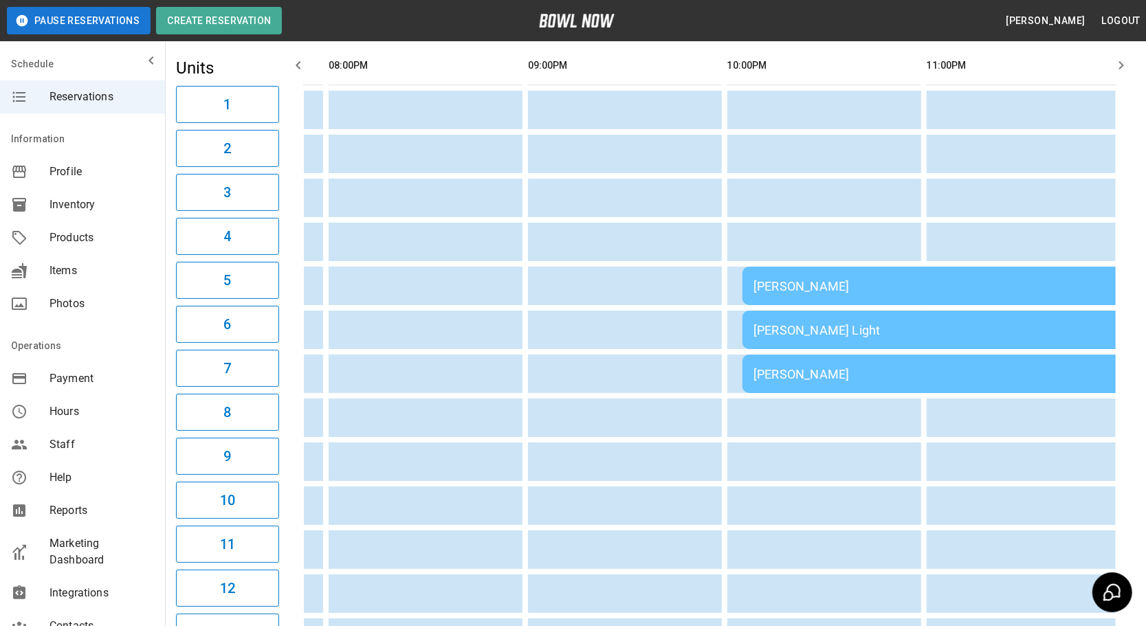
click at [791, 294] on td "[PERSON_NAME]" at bounding box center [941, 286] width 396 height 39
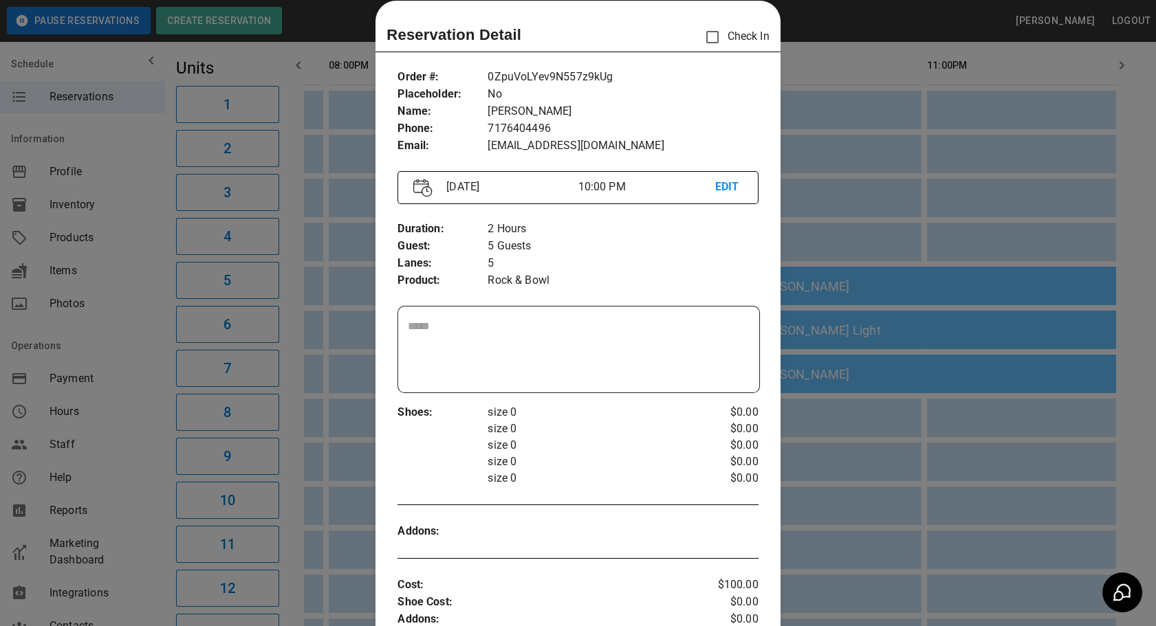
drag, startPoint x: 864, startPoint y: 430, endPoint x: 846, endPoint y: 338, distance: 93.9
click at [864, 430] on div at bounding box center [578, 313] width 1156 height 626
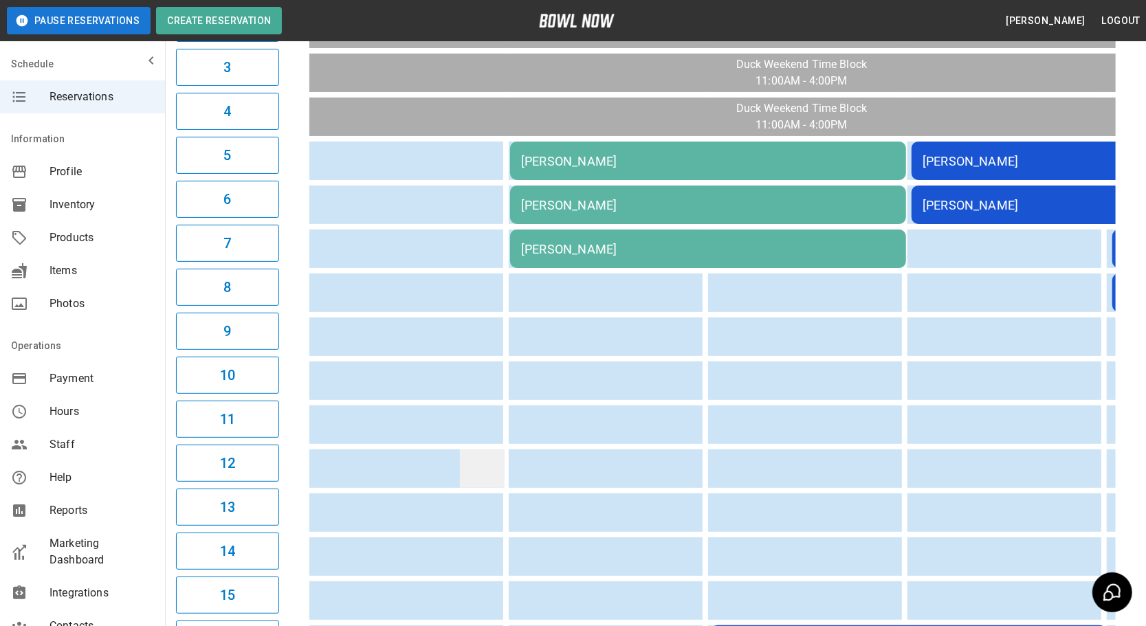
drag, startPoint x: 740, startPoint y: 430, endPoint x: 463, endPoint y: 468, distance: 279.6
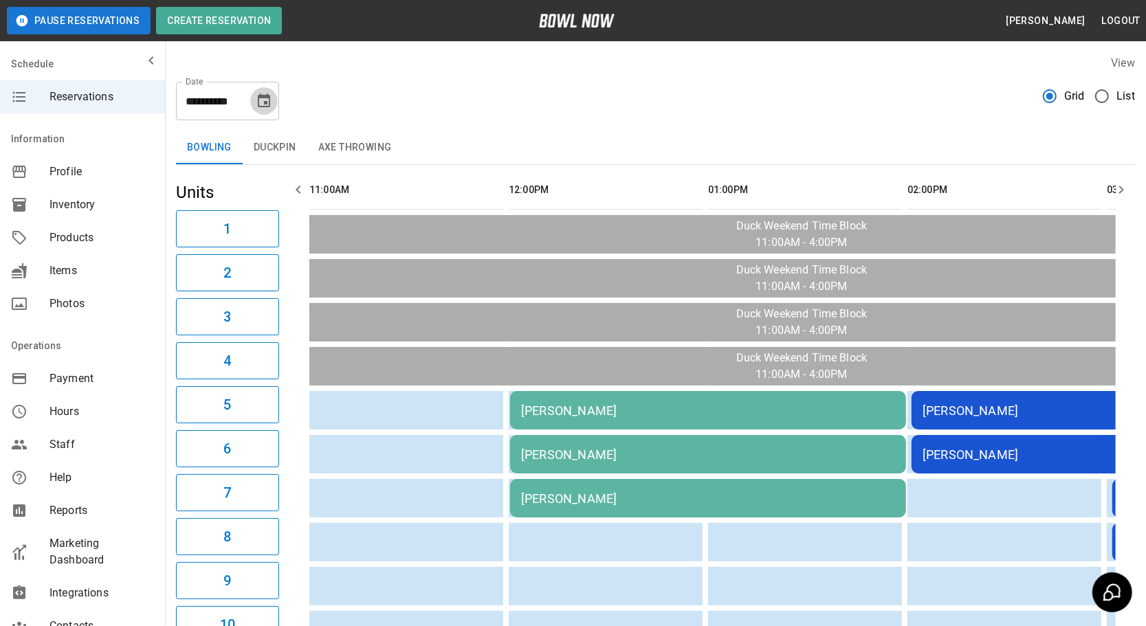
click at [261, 101] on icon "Choose date, selected date is Sep 13, 2025" at bounding box center [264, 101] width 17 height 17
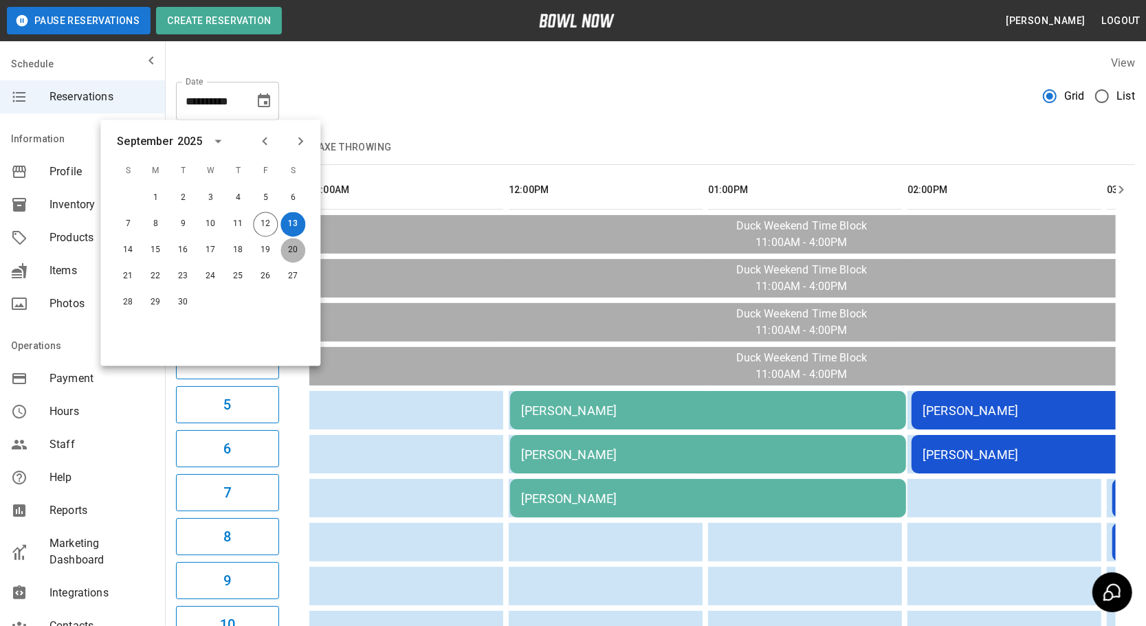
click at [299, 247] on button "20" at bounding box center [293, 251] width 25 height 25
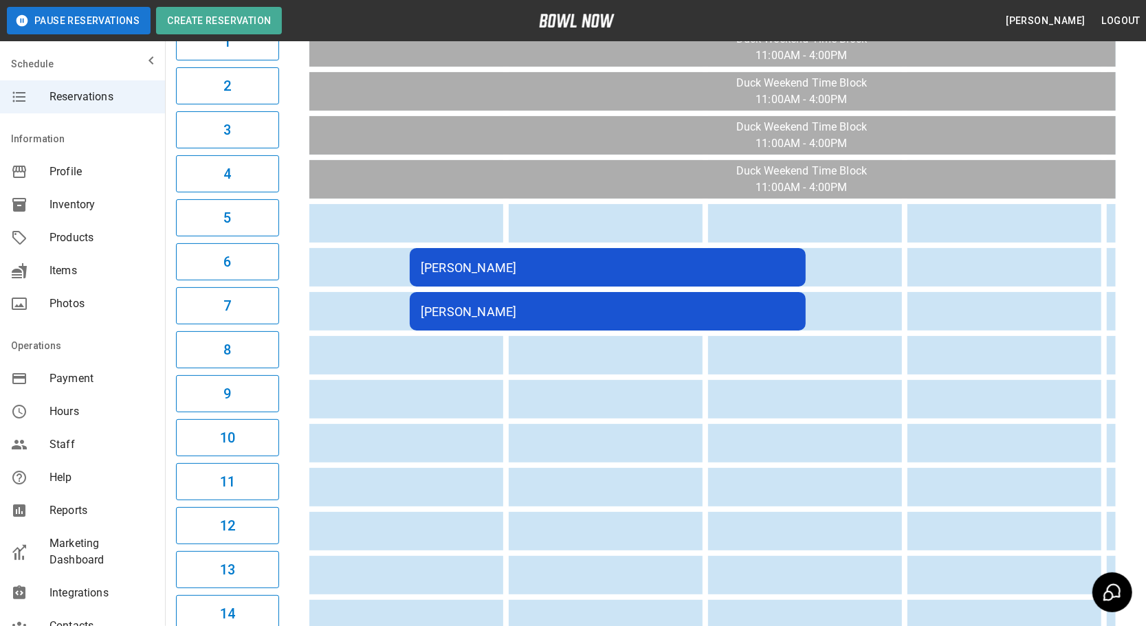
click at [591, 309] on div "[PERSON_NAME]" at bounding box center [608, 312] width 374 height 14
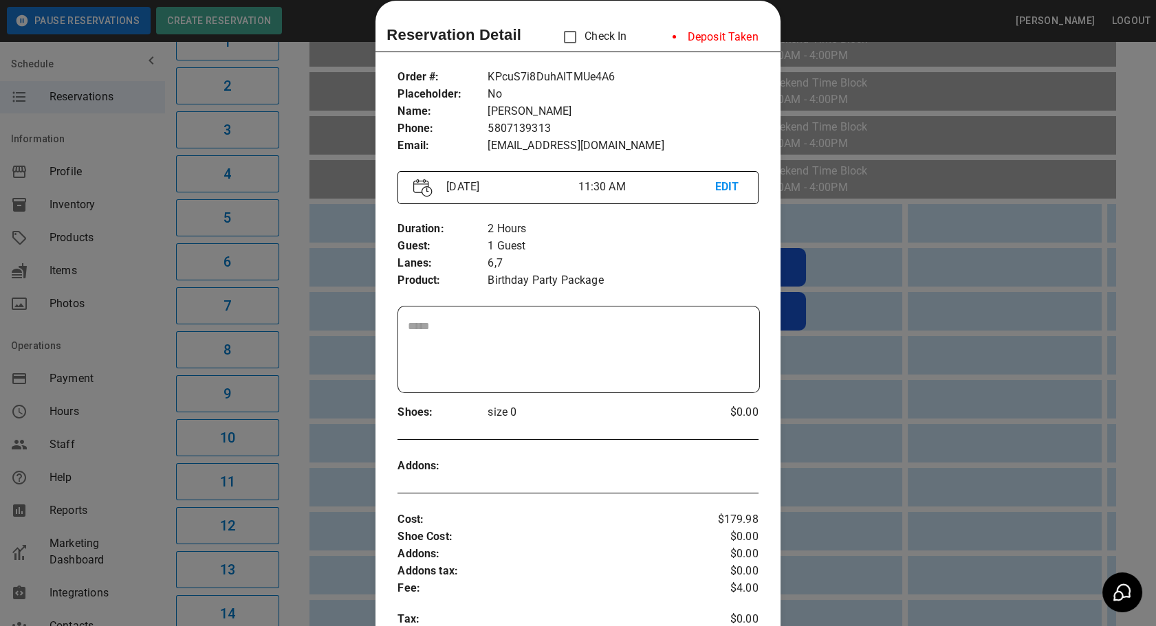
click at [852, 428] on div at bounding box center [578, 313] width 1156 height 626
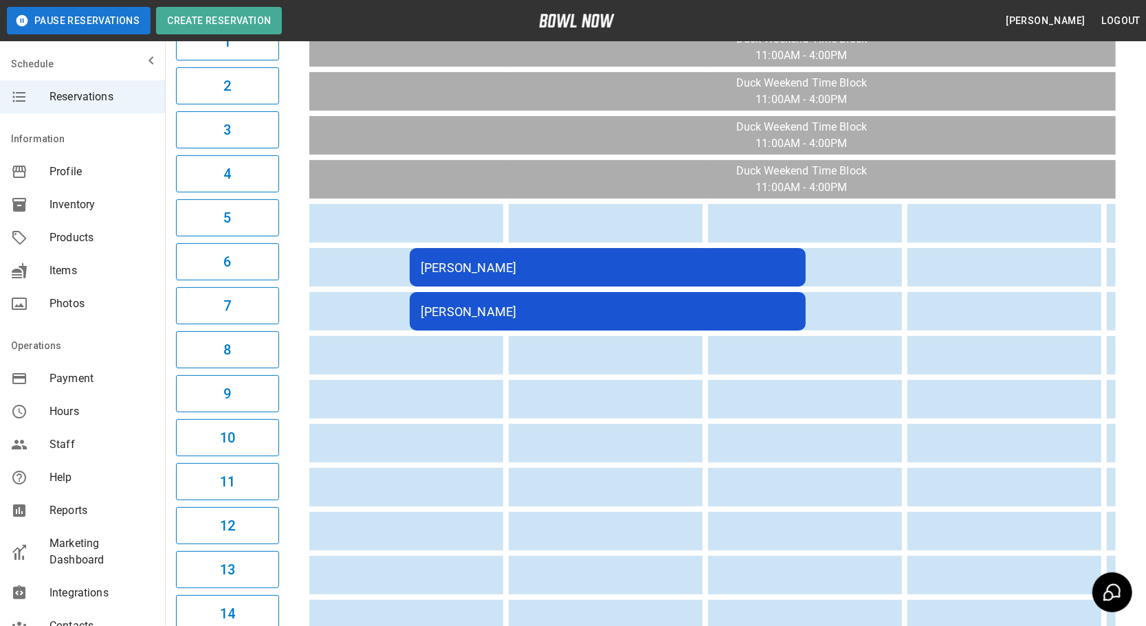
drag, startPoint x: 388, startPoint y: 490, endPoint x: 26, endPoint y: 450, distance: 363.9
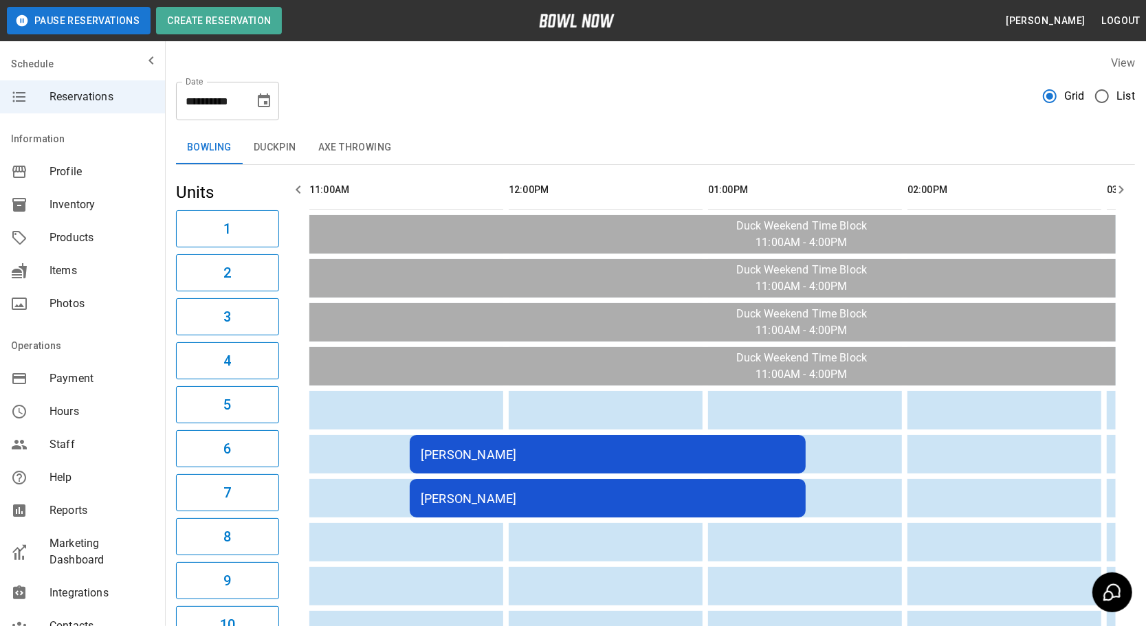
click at [265, 96] on icon "Choose date, selected date is Sep 20, 2025" at bounding box center [264, 101] width 12 height 14
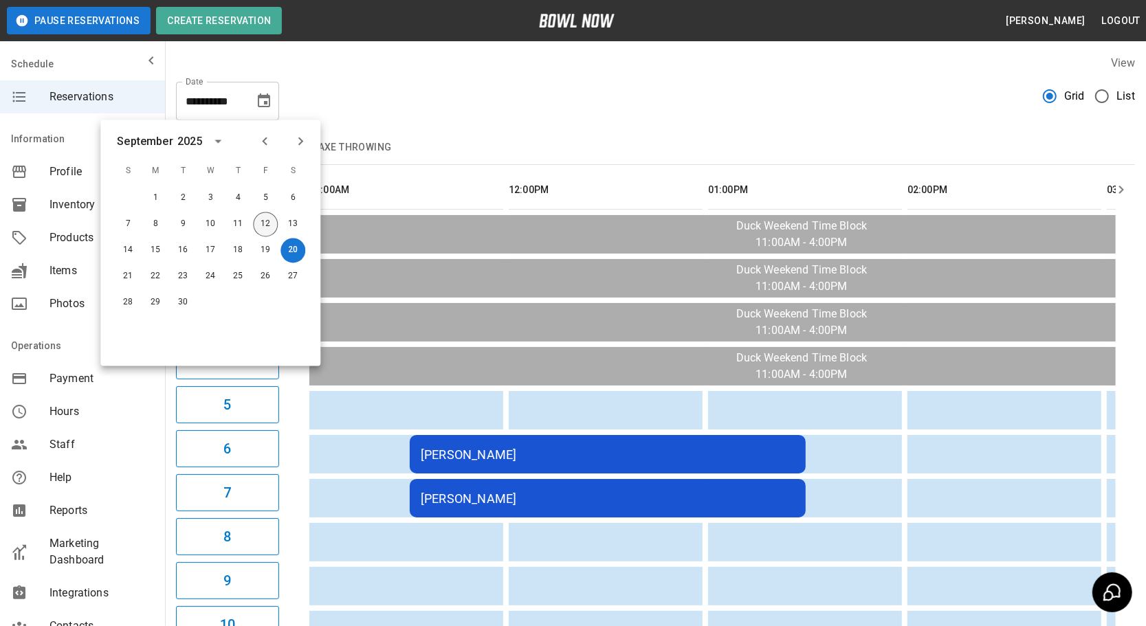
click at [255, 231] on button "12" at bounding box center [265, 224] width 25 height 25
type input "**********"
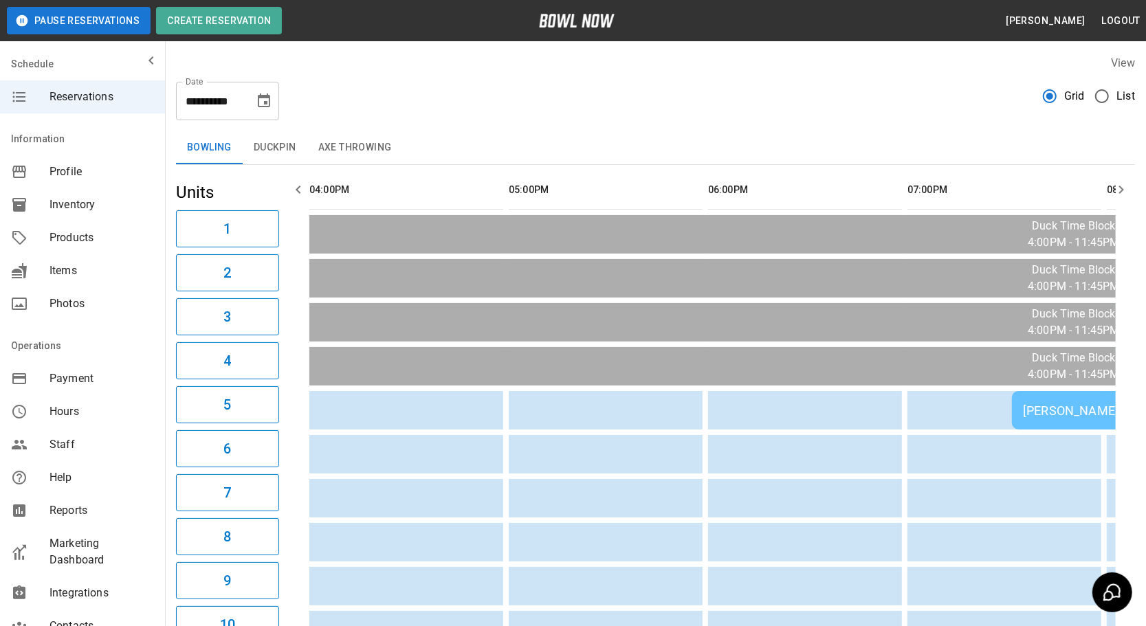
click at [565, 103] on div "**********" at bounding box center [655, 96] width 959 height 50
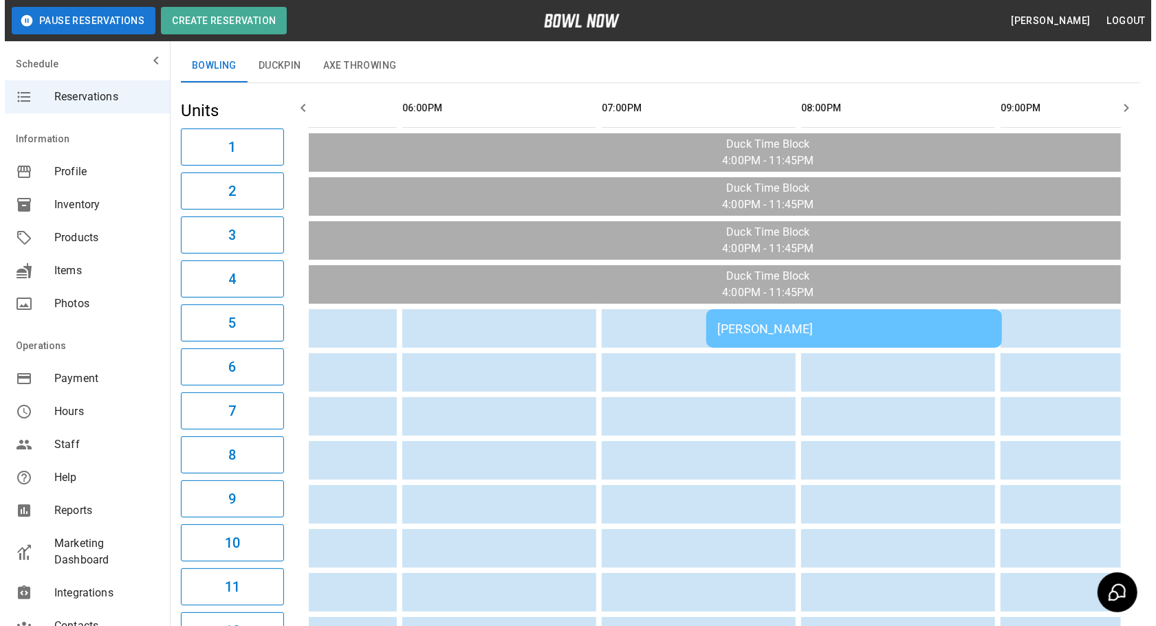
scroll to position [80, 0]
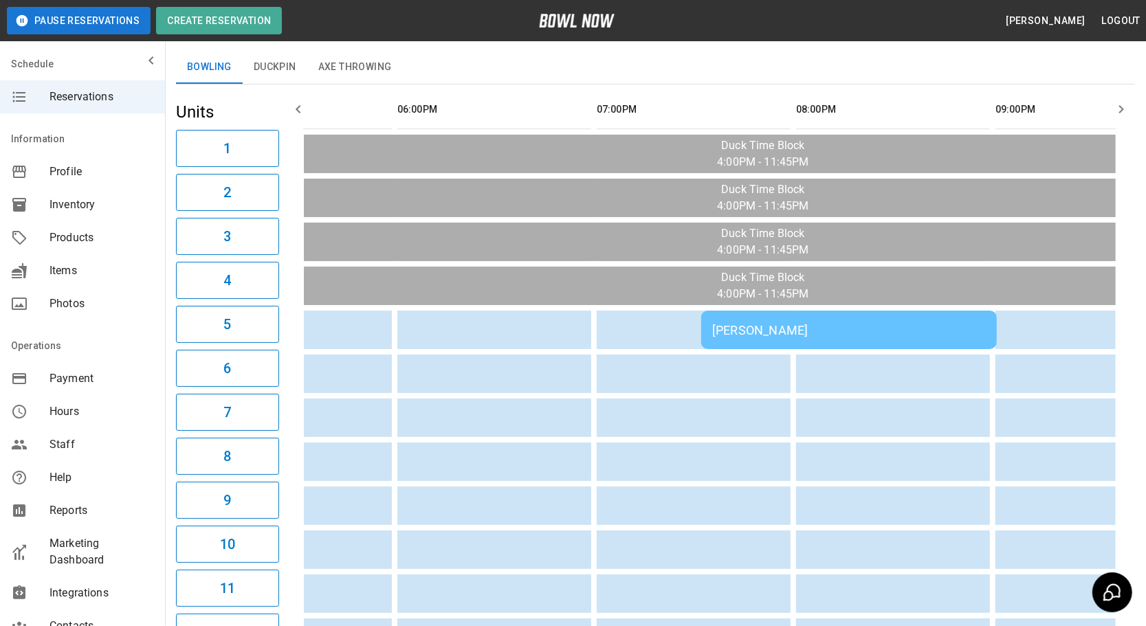
click at [833, 329] on div "[PERSON_NAME]" at bounding box center [849, 330] width 274 height 14
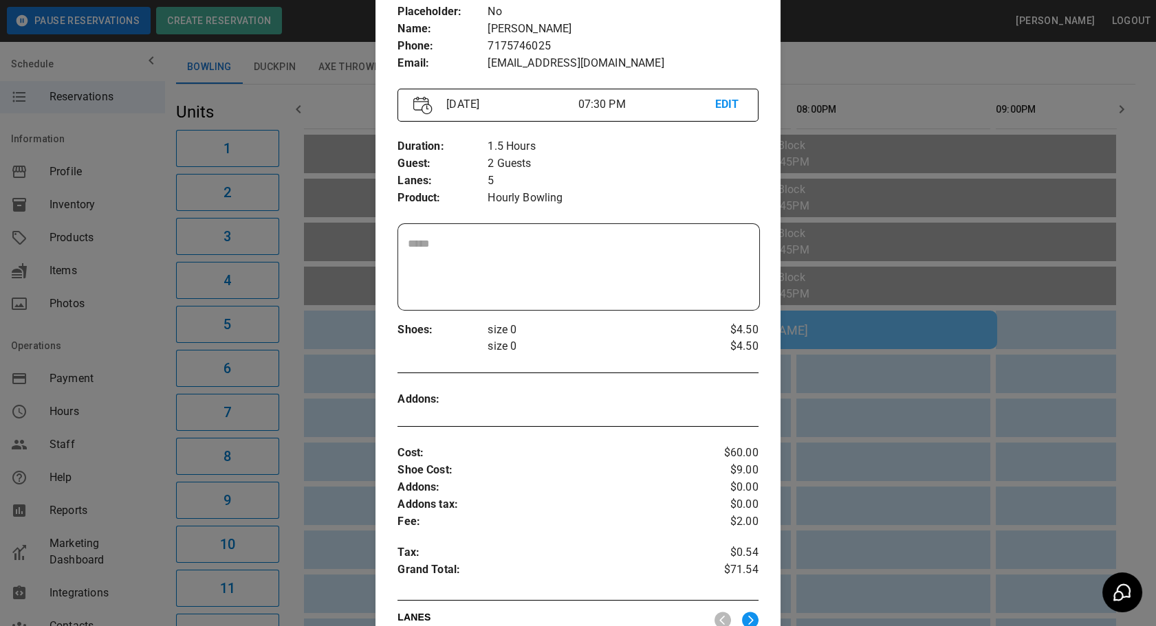
scroll to position [102, 0]
click at [935, 473] on div at bounding box center [578, 313] width 1156 height 626
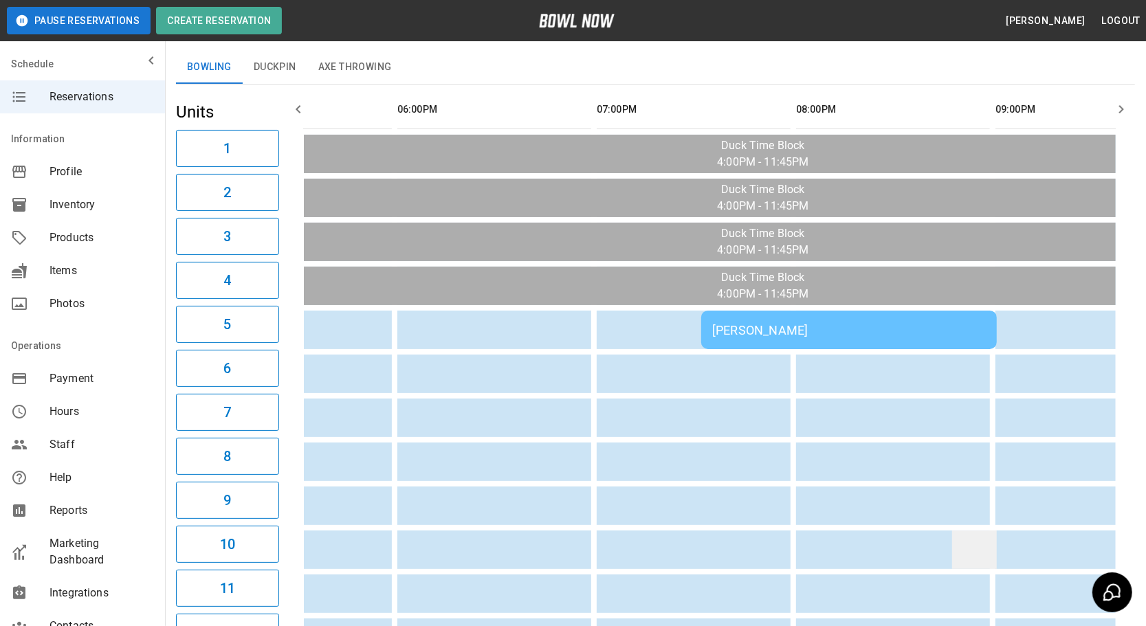
click at [952, 531] on td "sticky table" at bounding box center [974, 550] width 45 height 39
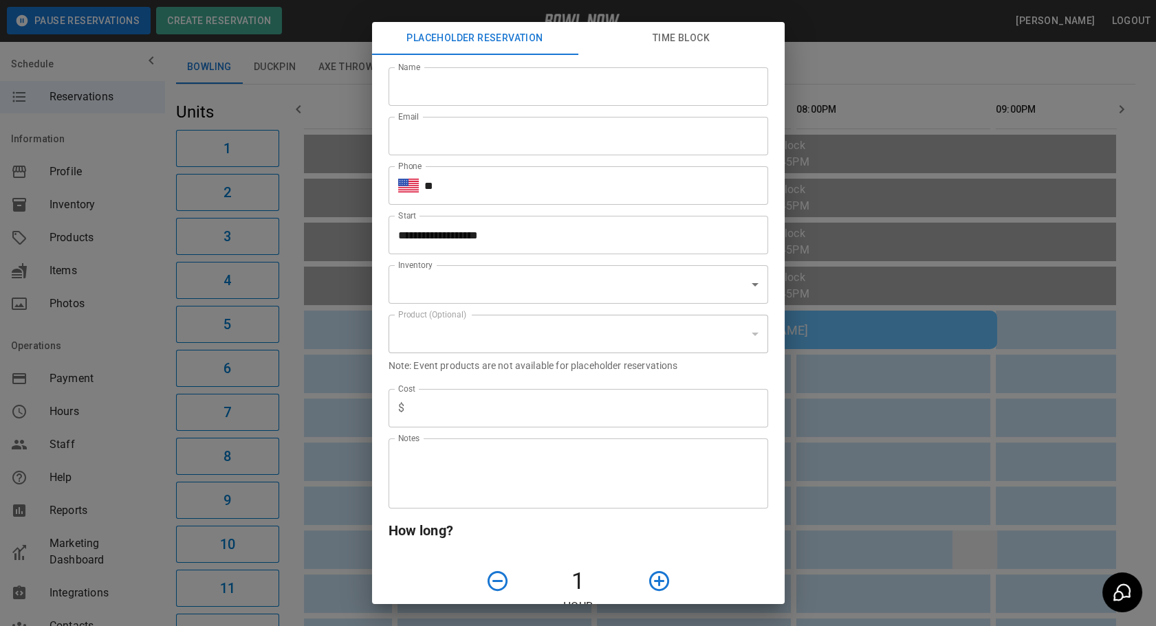
scroll to position [0, 443]
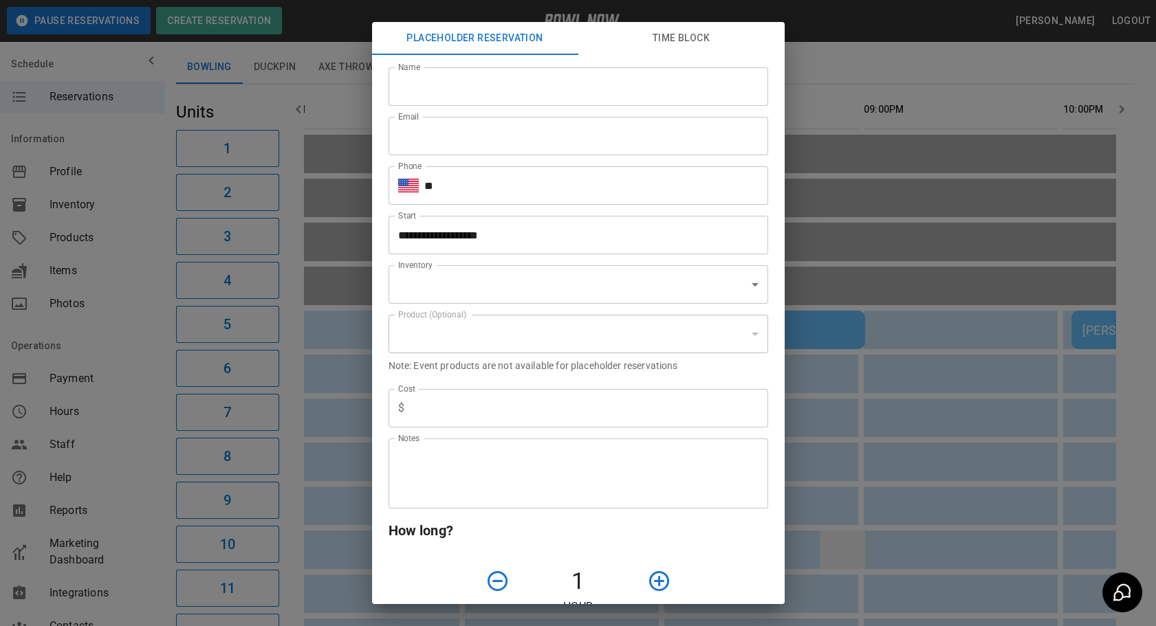
type input "**********"
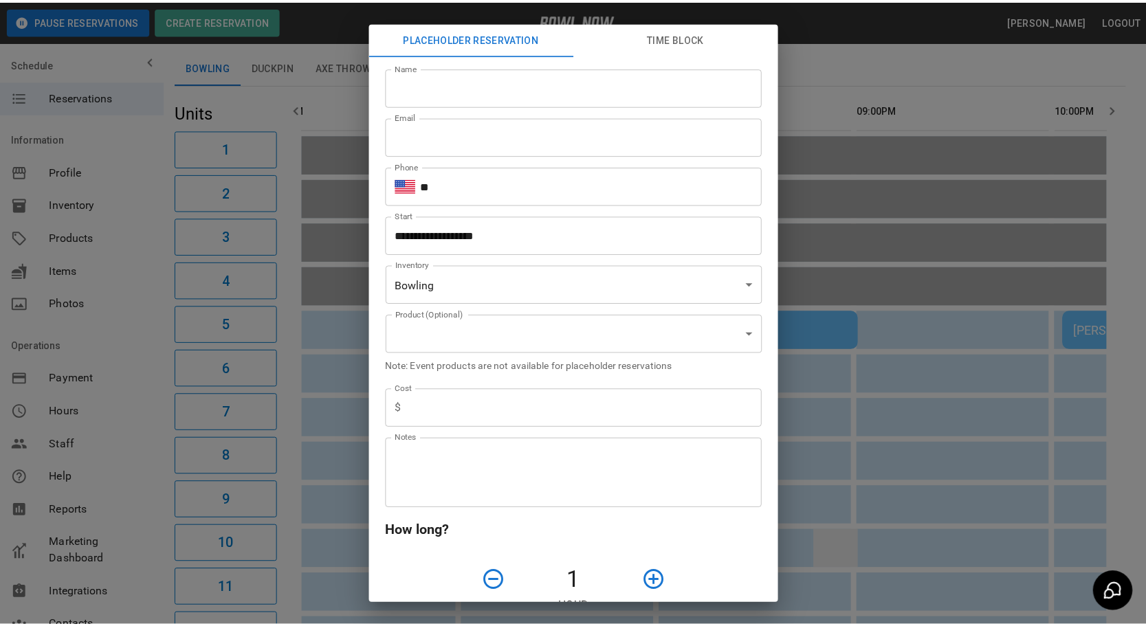
scroll to position [0, 488]
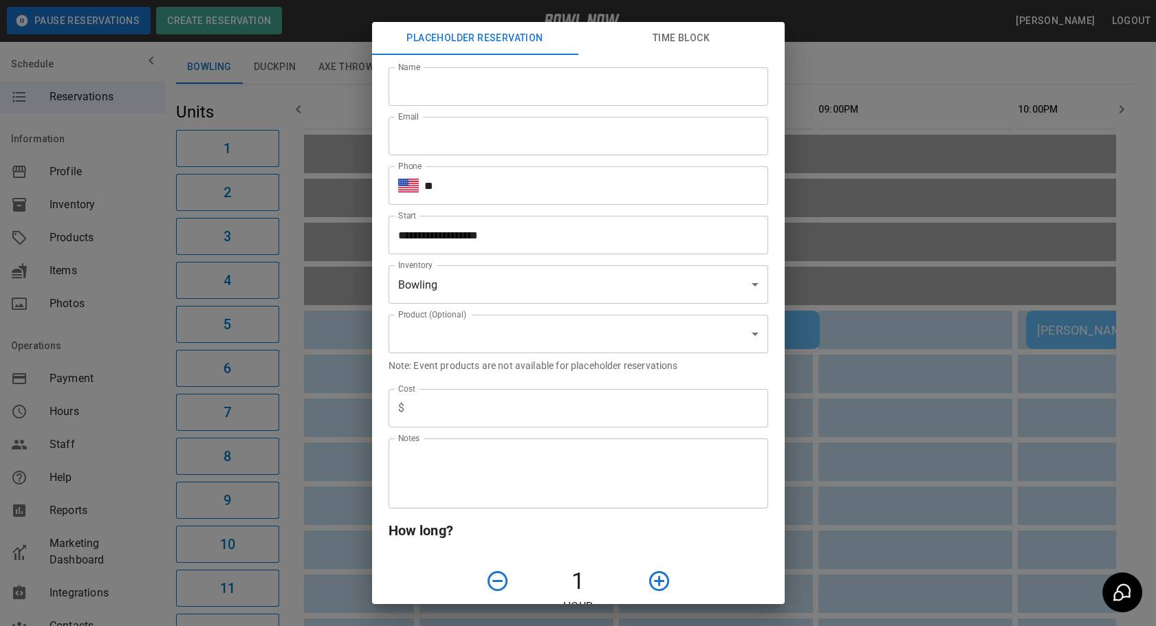
click at [933, 499] on div "**********" at bounding box center [578, 313] width 1156 height 626
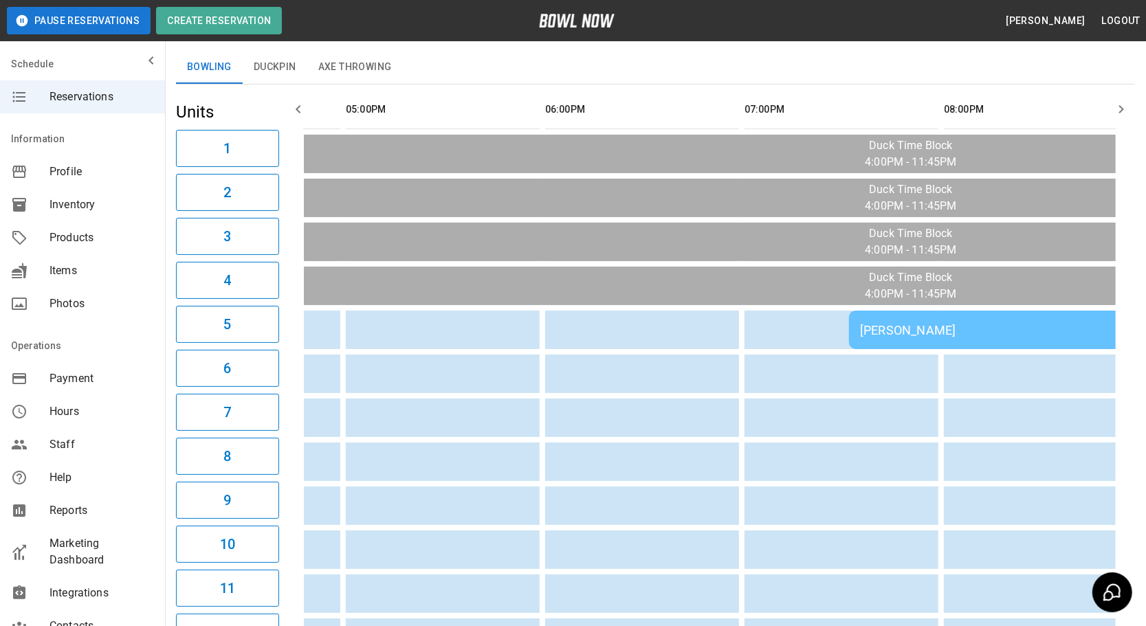
scroll to position [0, 0]
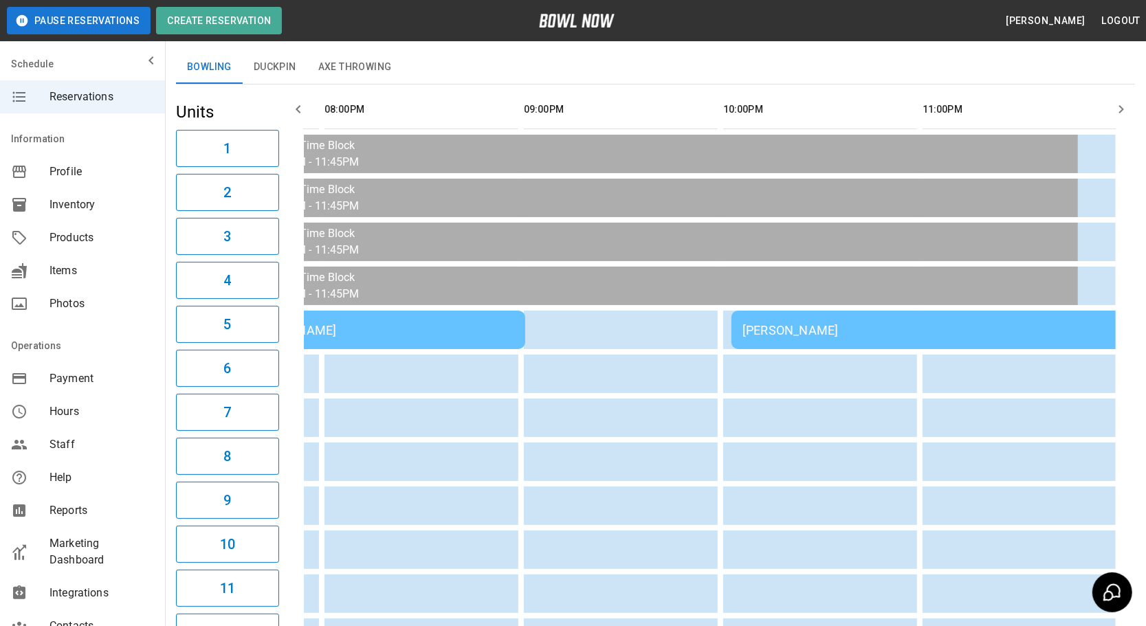
click at [811, 331] on div "[PERSON_NAME]" at bounding box center [930, 330] width 374 height 14
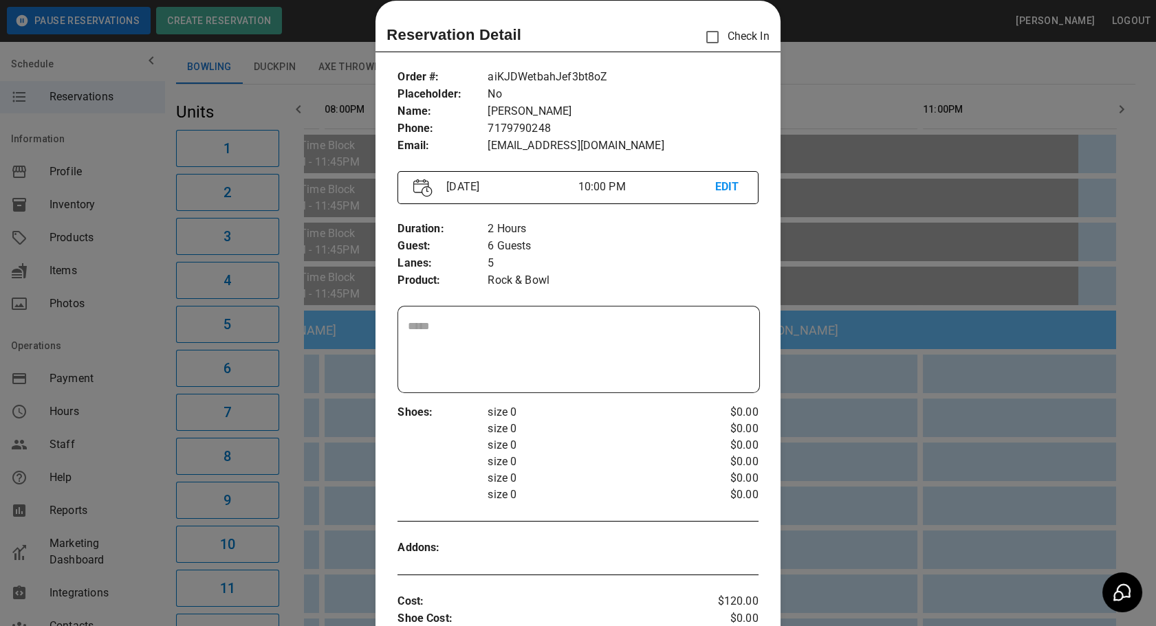
click at [860, 475] on div at bounding box center [578, 313] width 1156 height 626
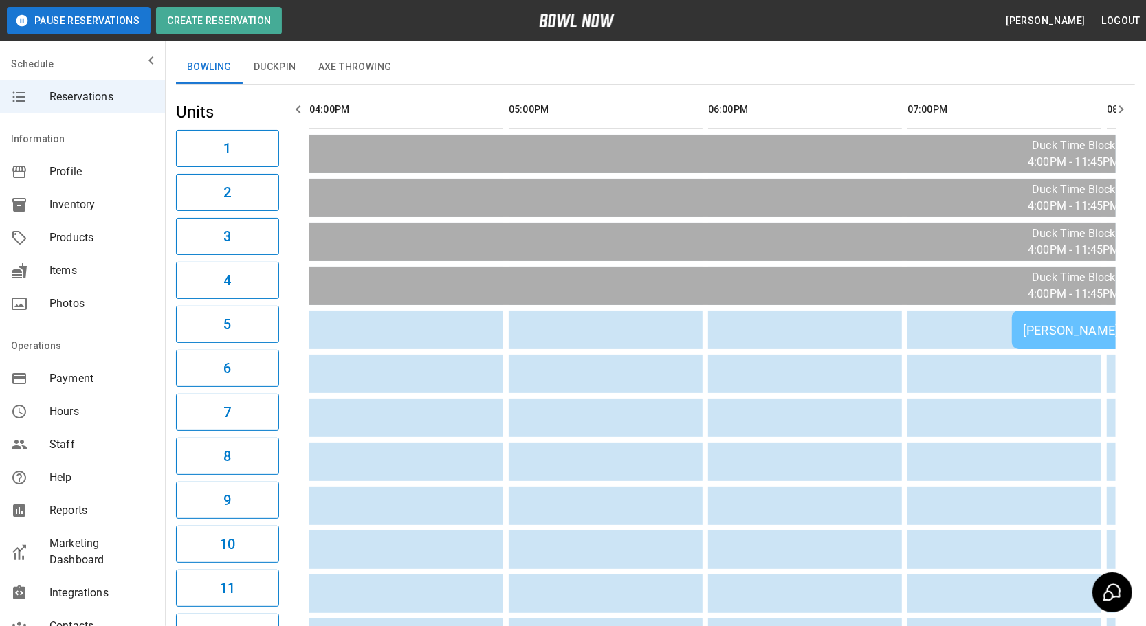
click at [292, 72] on button "Duckpin" at bounding box center [275, 67] width 65 height 33
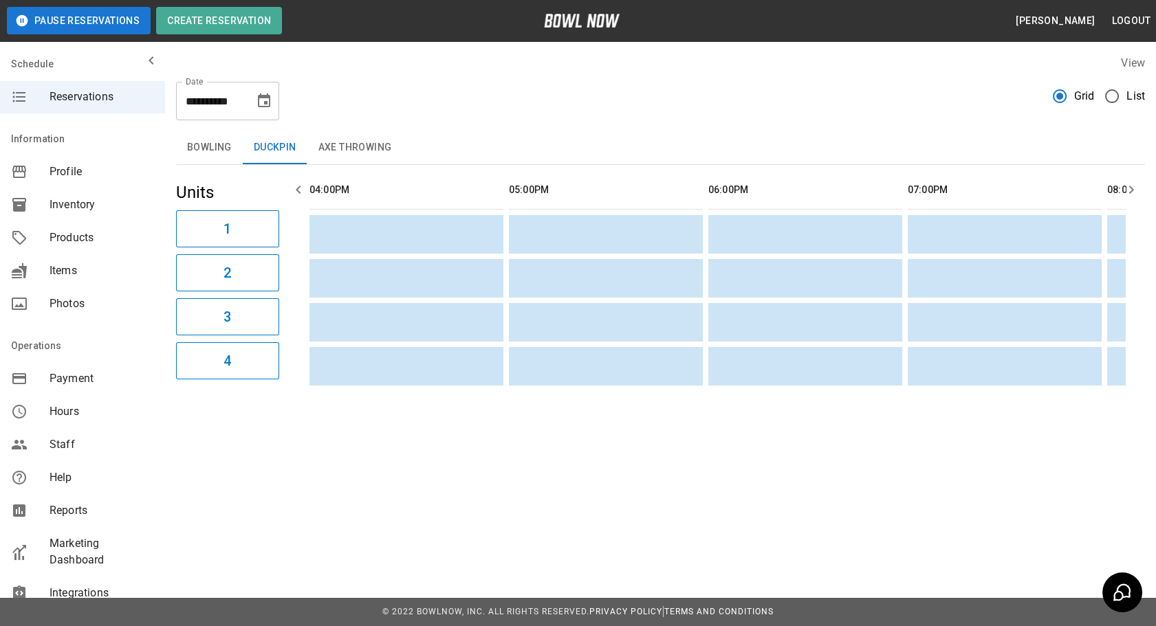
click at [342, 157] on button "Axe Throwing" at bounding box center [355, 147] width 96 height 33
click at [199, 159] on button "Bowling" at bounding box center [209, 147] width 67 height 33
